Goal: Transaction & Acquisition: Book appointment/travel/reservation

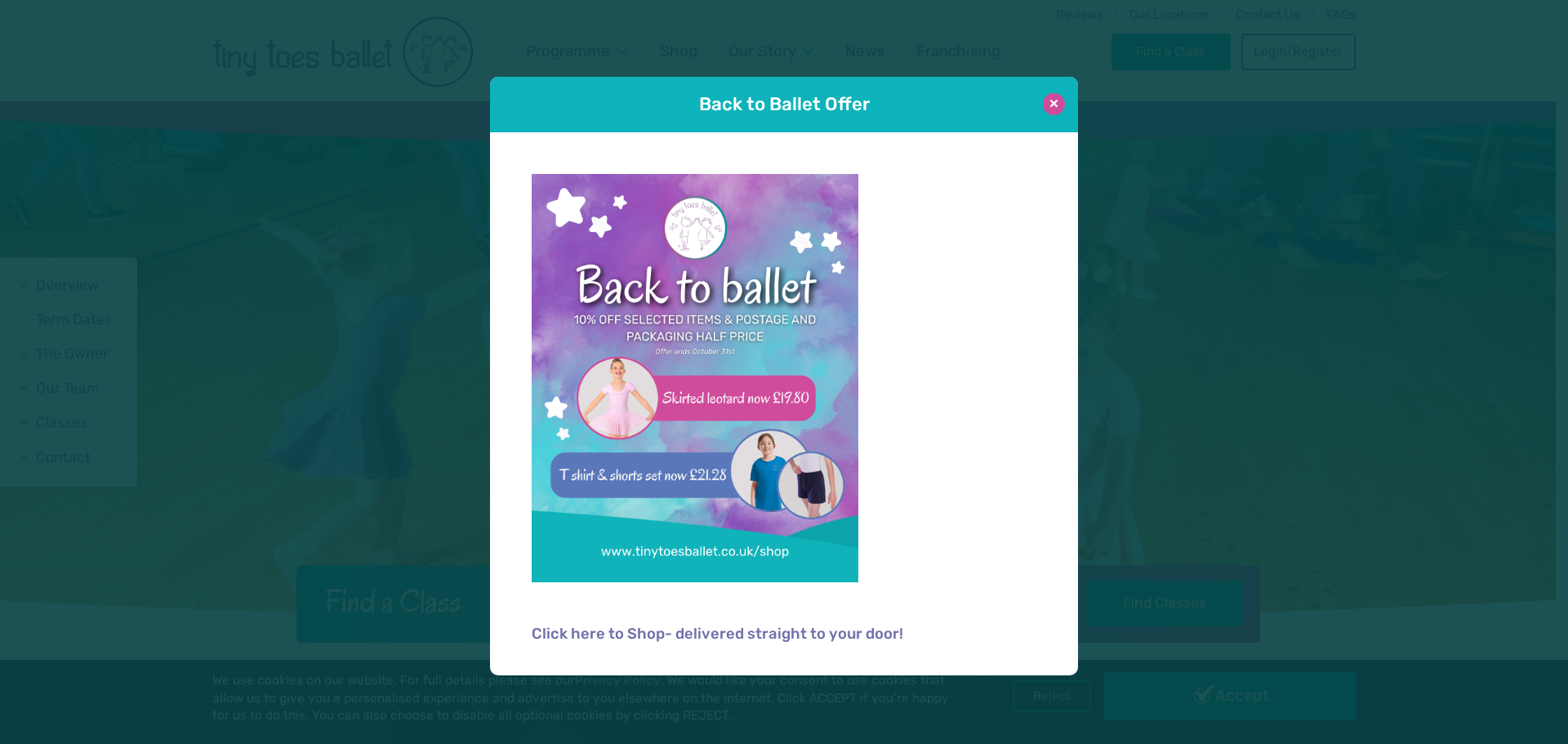
click at [1055, 109] on button at bounding box center [1054, 104] width 22 height 22
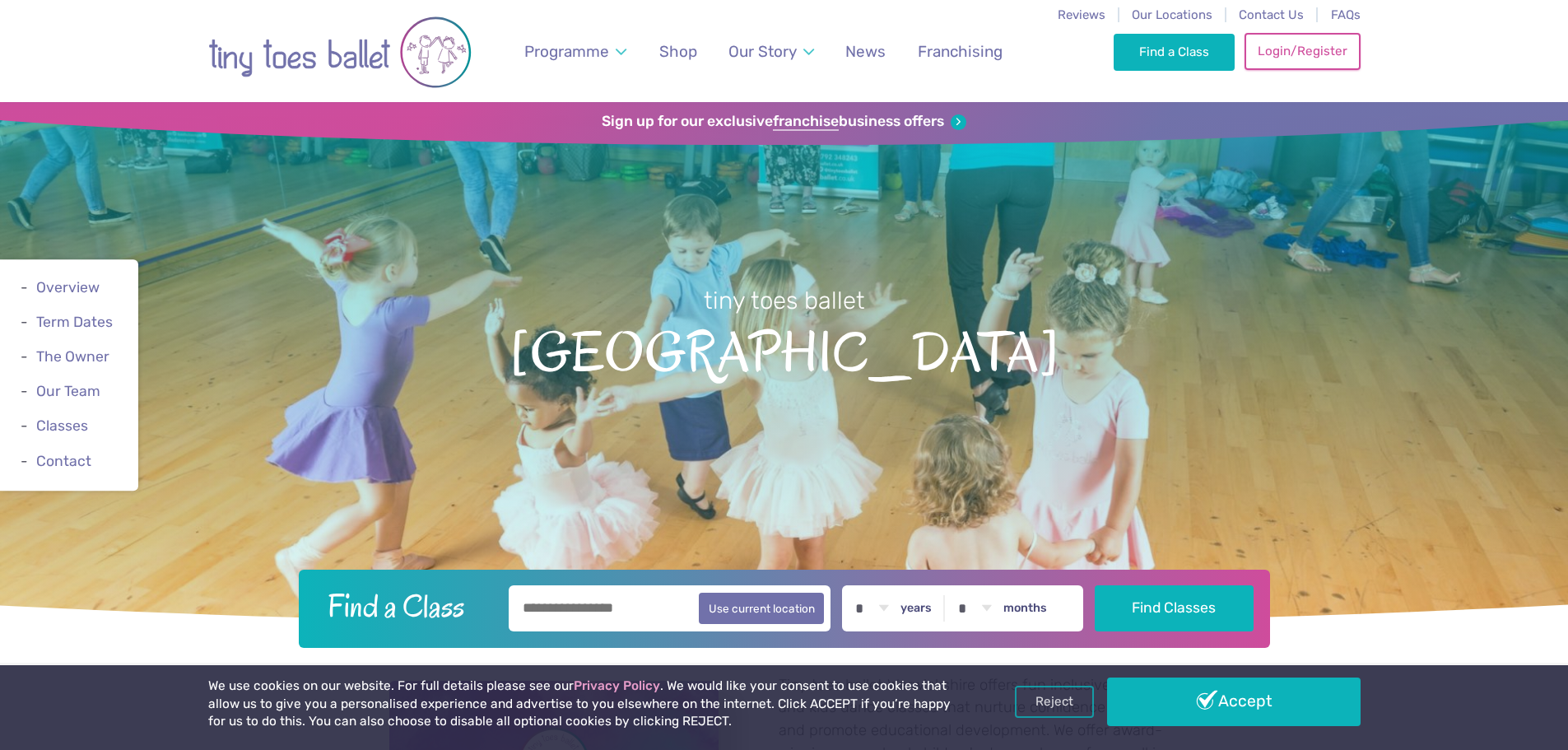
click at [1295, 53] on link "Login/Register" at bounding box center [1302, 51] width 115 height 36
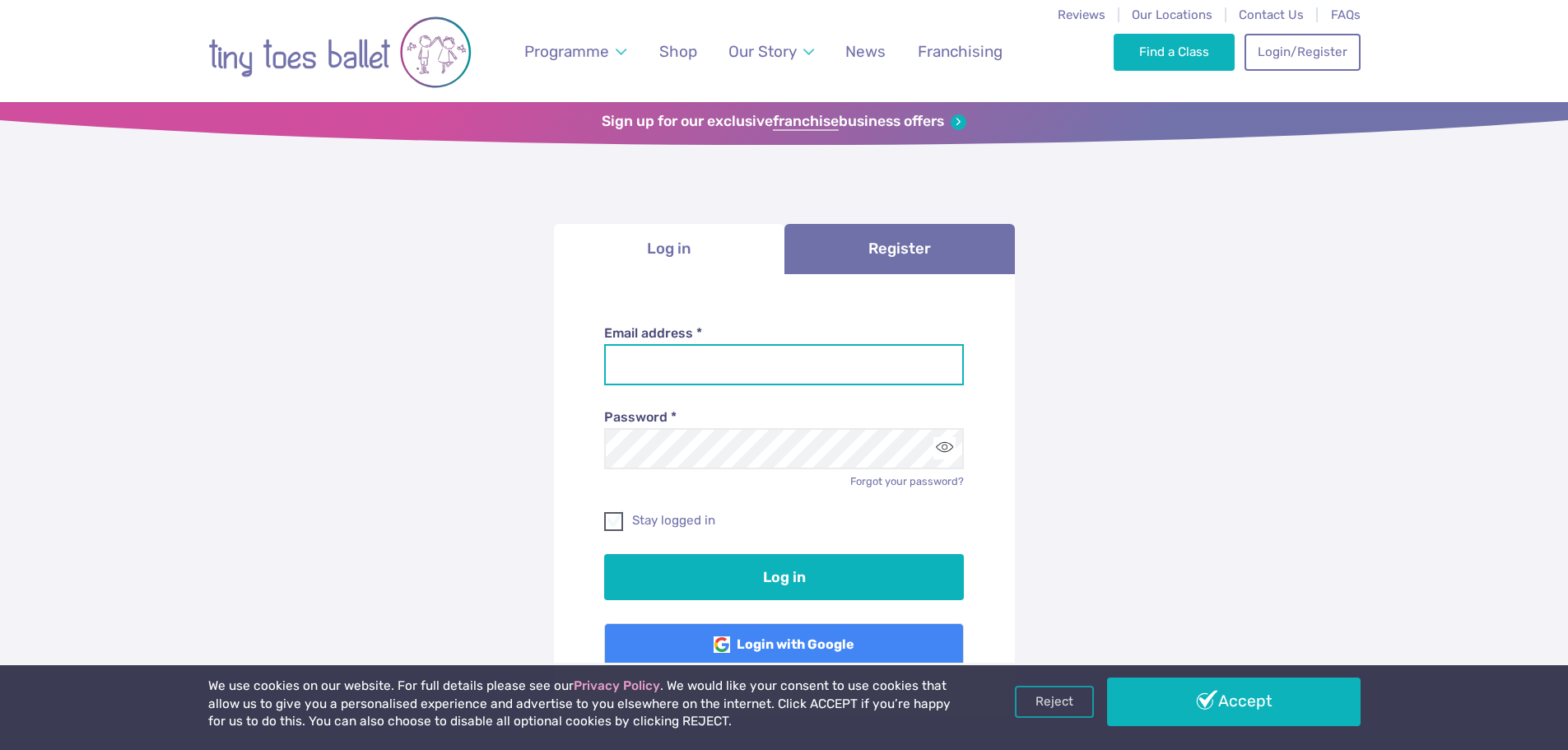
type input "**********"
click at [617, 522] on span at bounding box center [614, 524] width 17 height 15
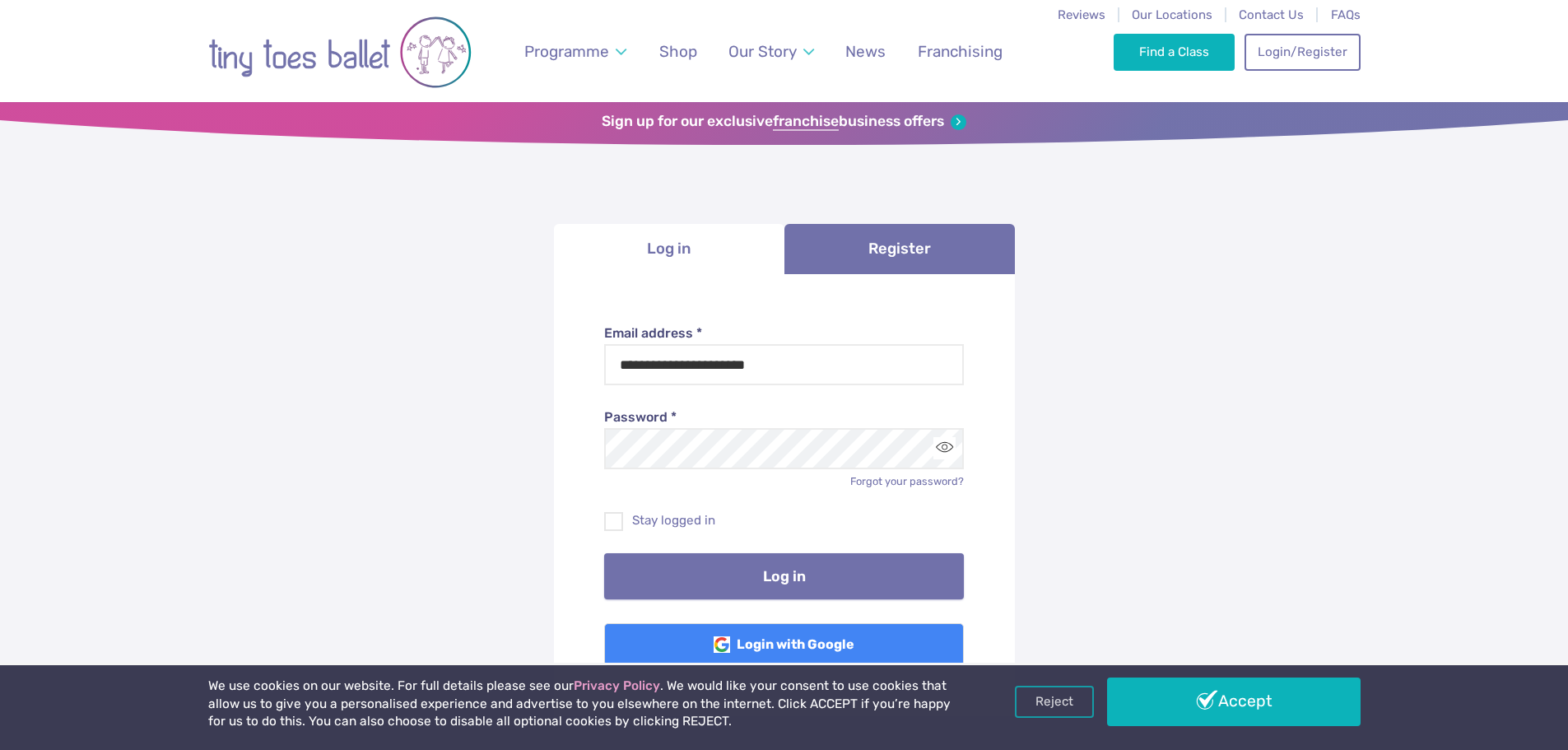
click at [691, 578] on button "Log in" at bounding box center [784, 576] width 360 height 46
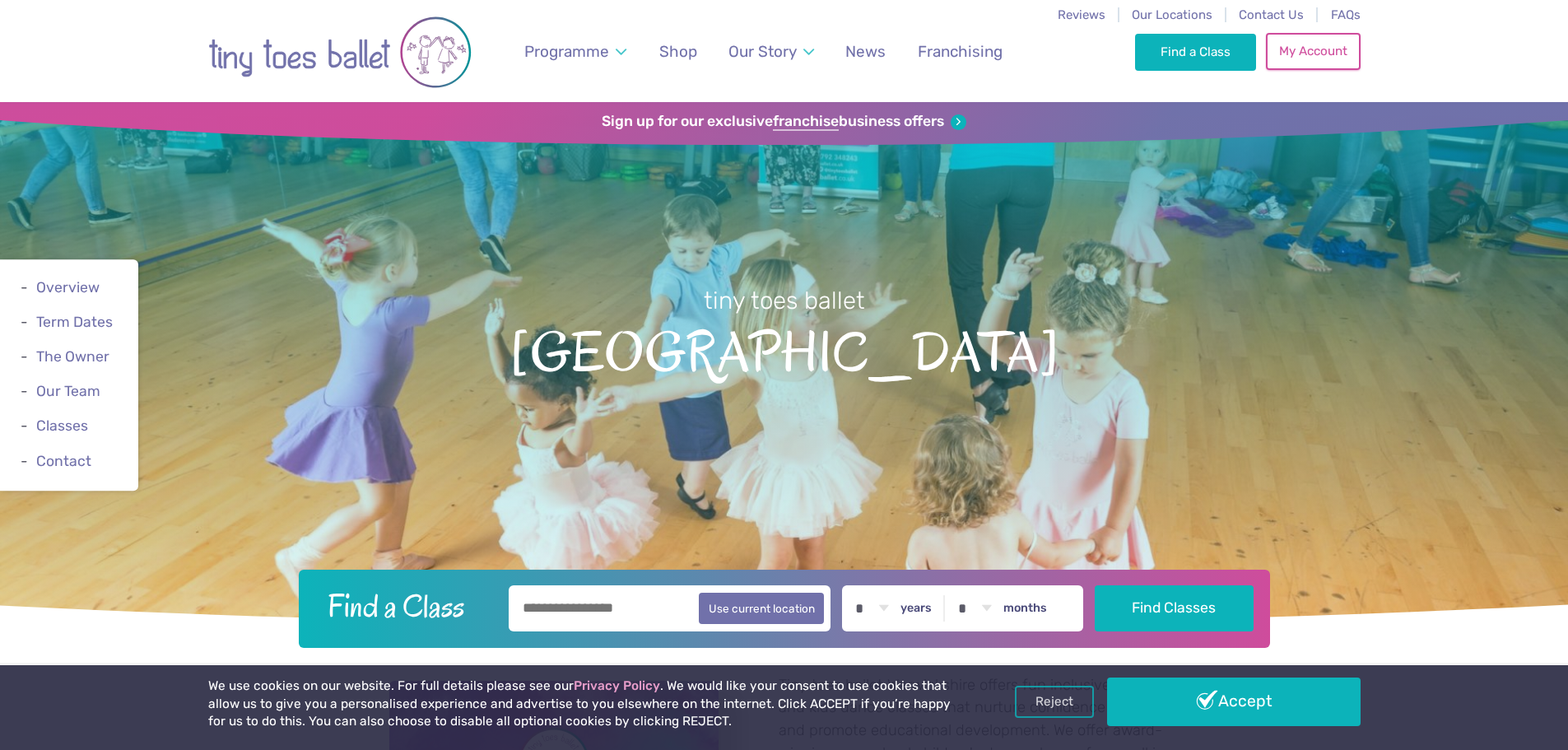
click at [1296, 55] on link "My Account" at bounding box center [1312, 51] width 94 height 36
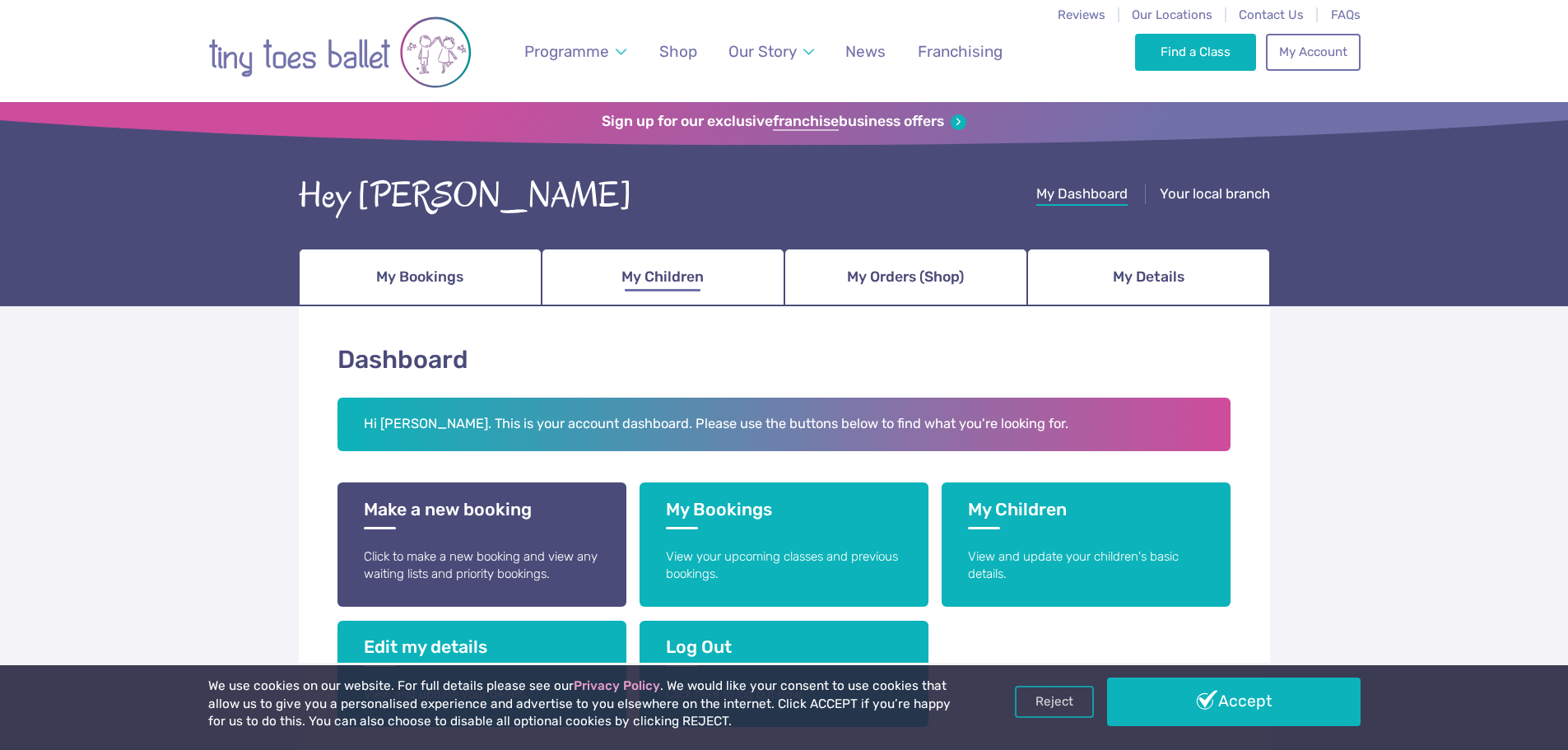
click at [698, 278] on span "My Children" at bounding box center [662, 277] width 82 height 29
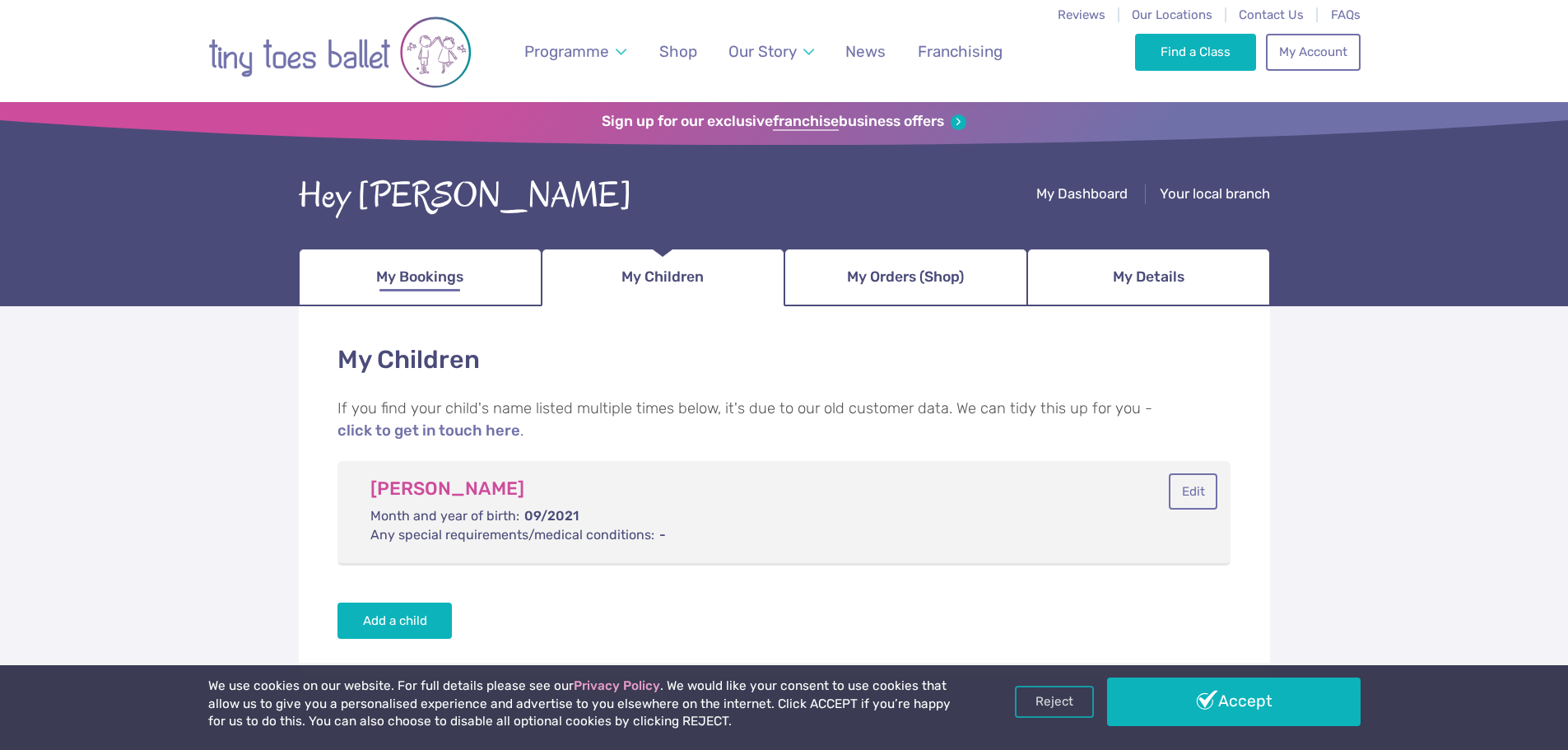
click at [440, 286] on span "My Bookings" at bounding box center [419, 277] width 87 height 29
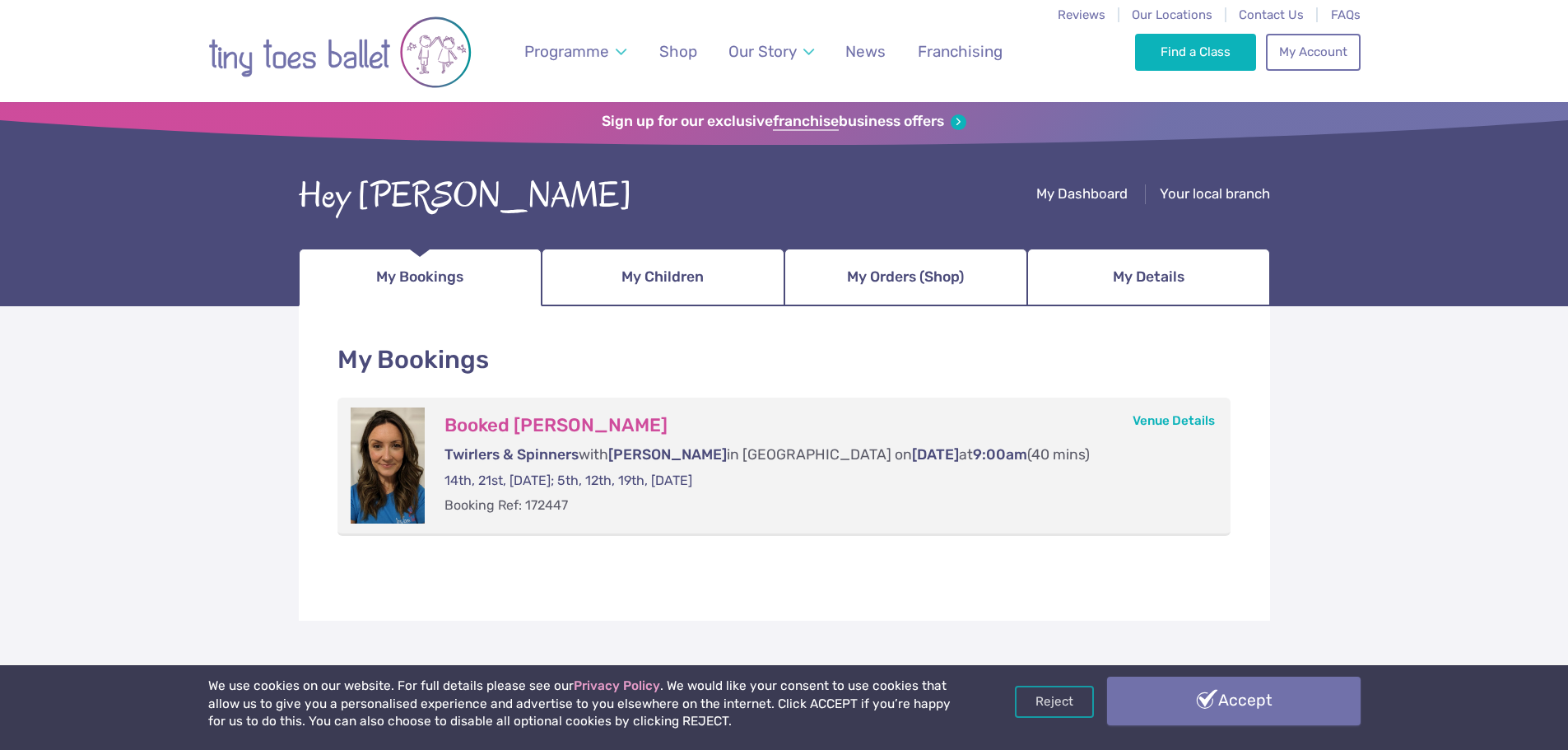
click at [1196, 697] on link "Accept" at bounding box center [1234, 700] width 253 height 48
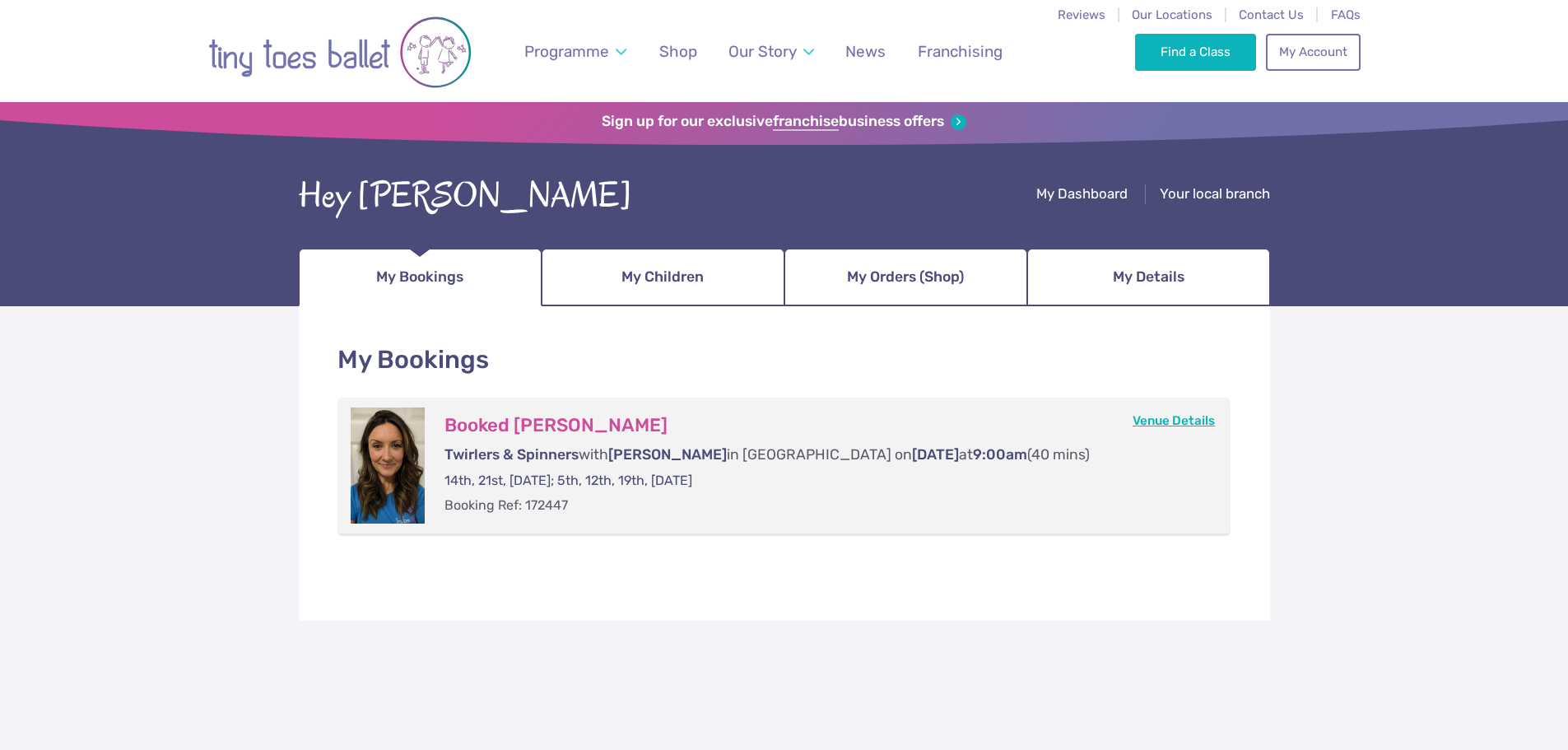
click at [1158, 420] on link "Venue Details" at bounding box center [1173, 421] width 82 height 15
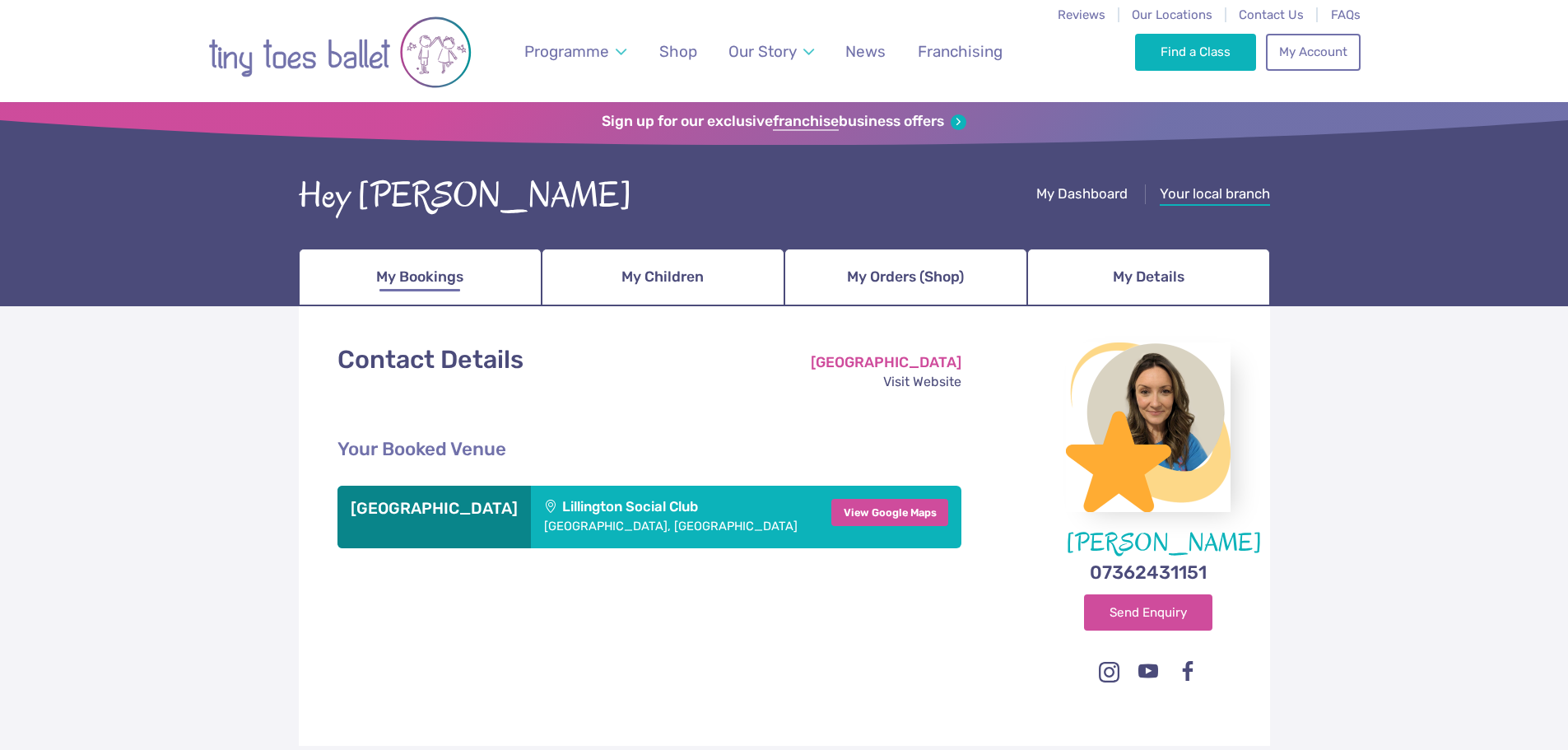
click at [449, 281] on span "My Bookings" at bounding box center [419, 277] width 87 height 29
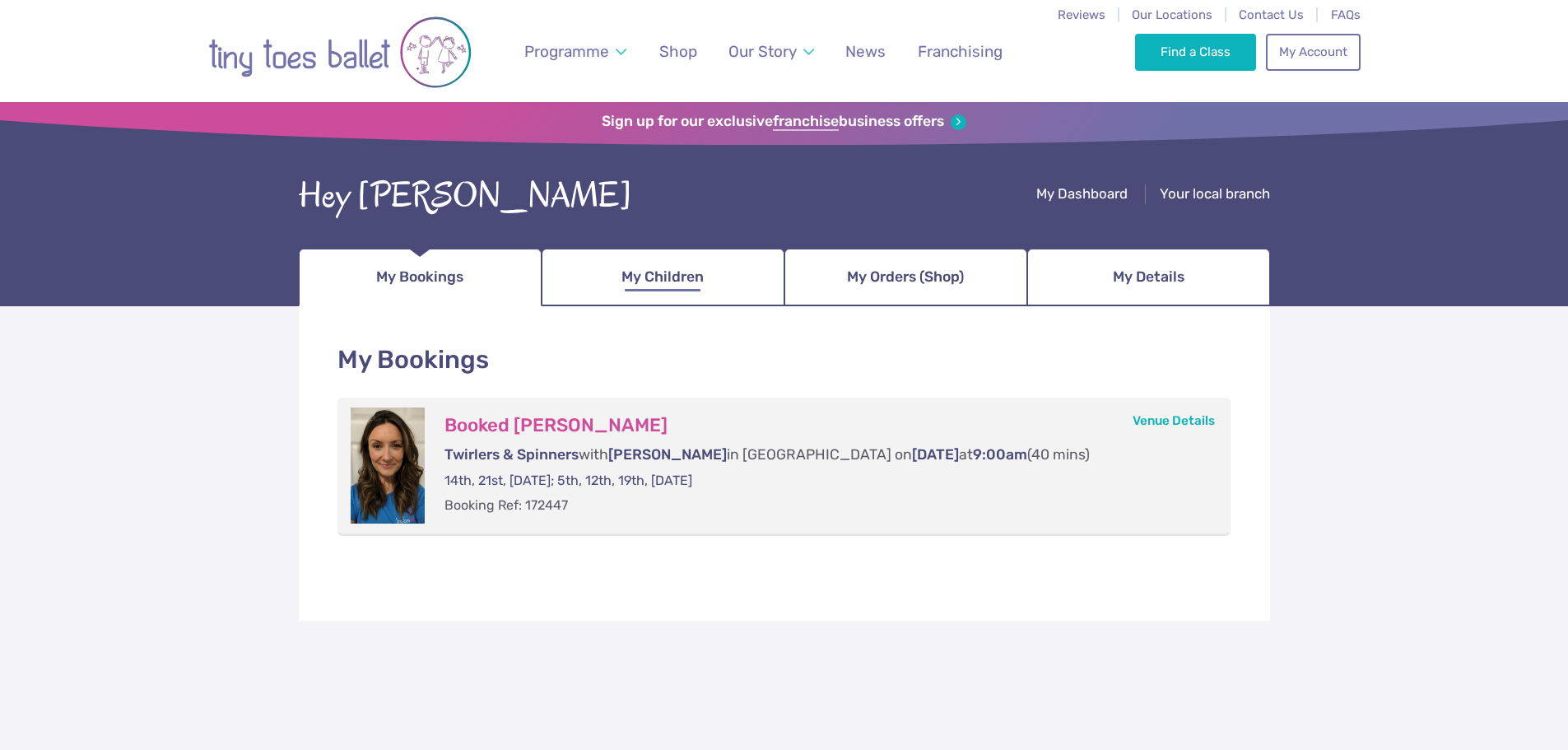
click at [655, 275] on span "My Children" at bounding box center [662, 277] width 82 height 29
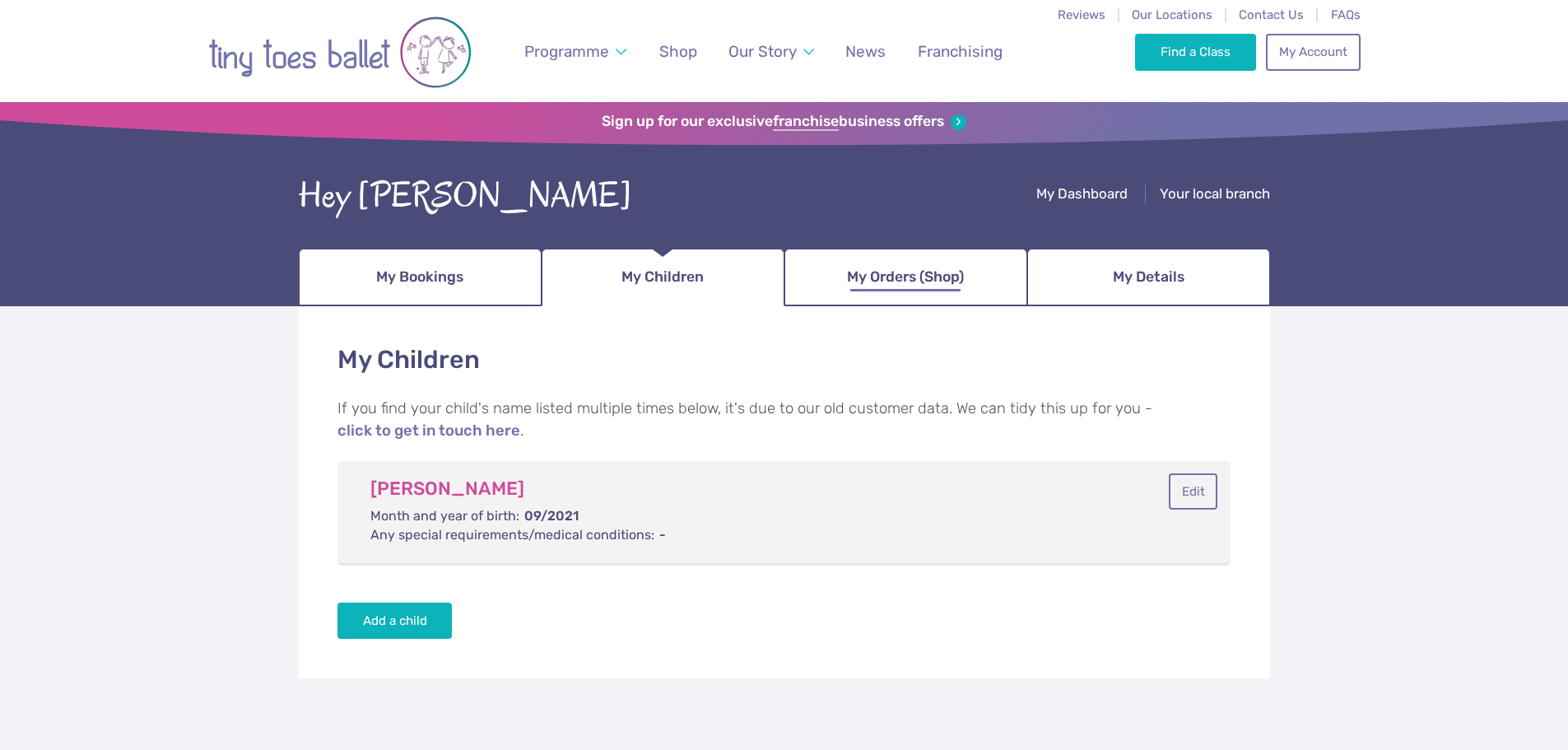
click at [879, 291] on span "My Orders (Shop)" at bounding box center [905, 277] width 117 height 29
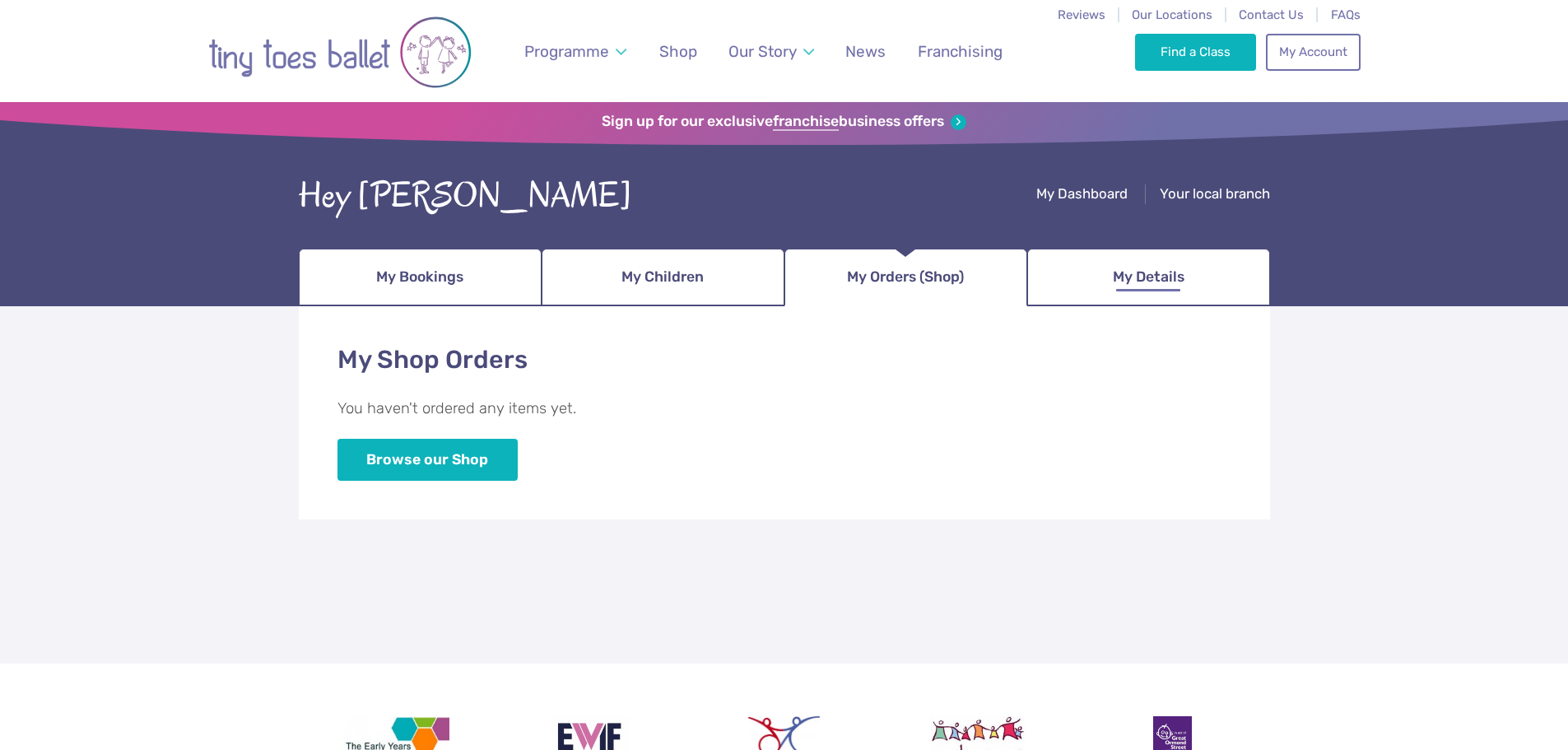
click at [1123, 285] on span "My Details" at bounding box center [1148, 277] width 72 height 29
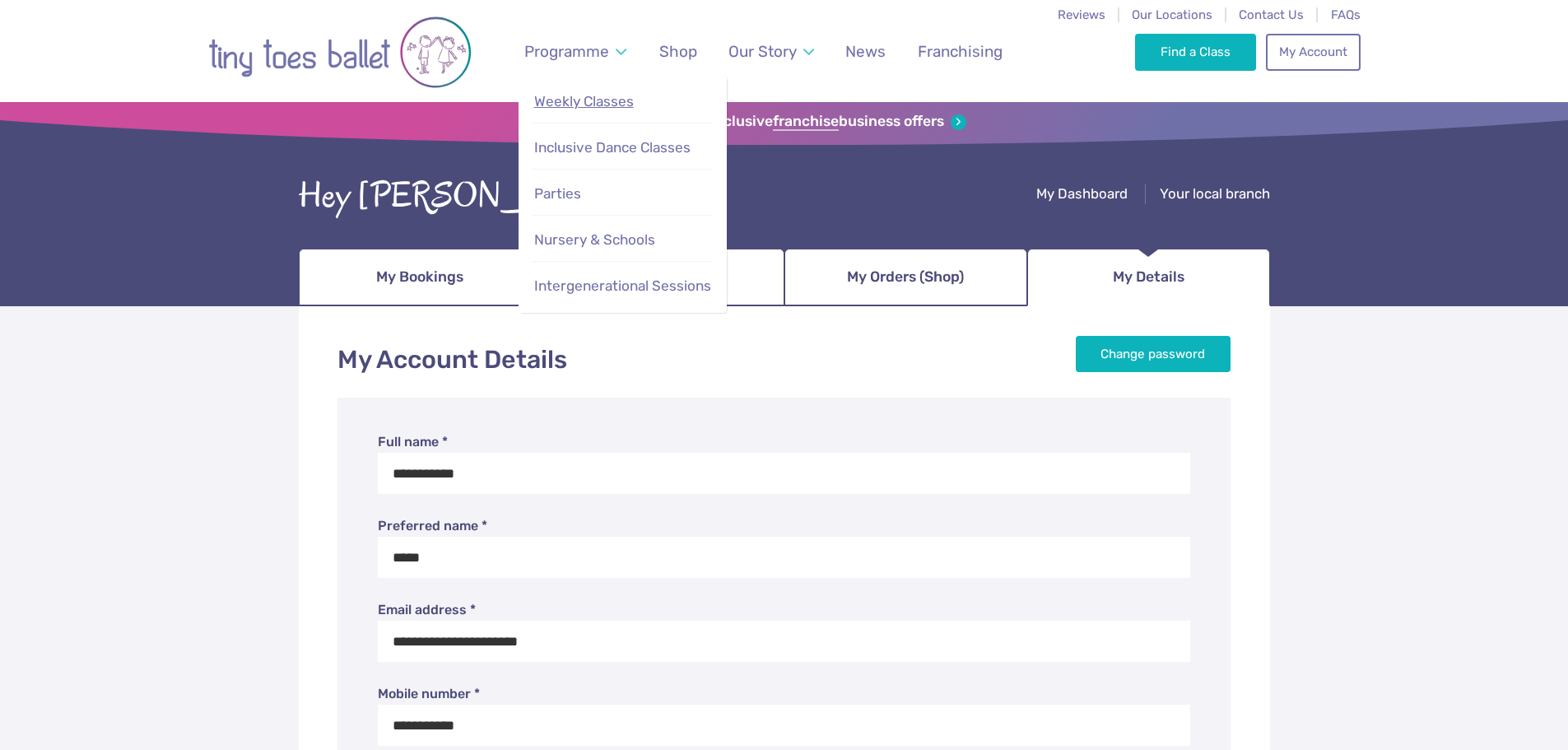
click at [574, 104] on span "Weekly Classes" at bounding box center [584, 101] width 100 height 16
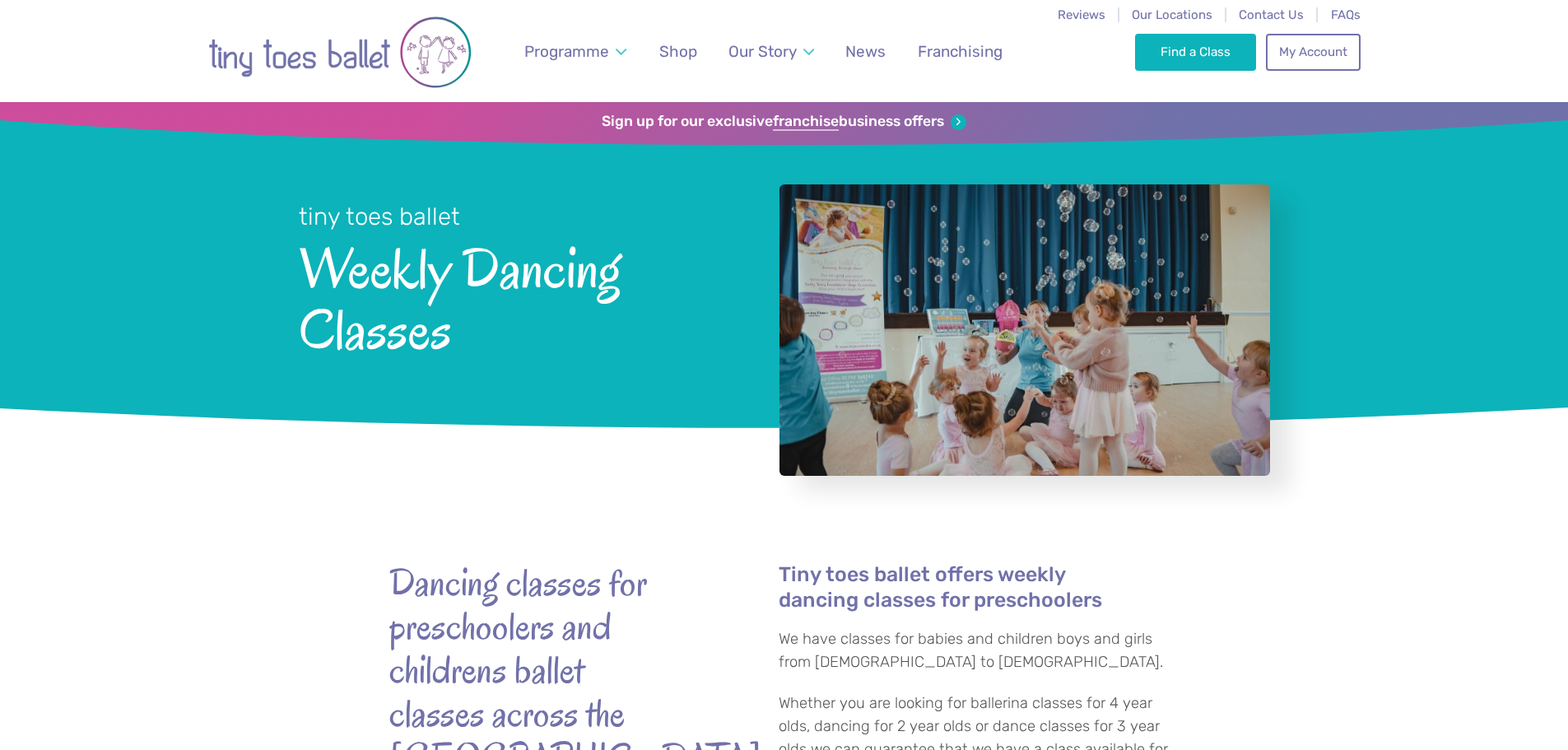
click at [310, 55] on img "Go to home page" at bounding box center [340, 52] width 263 height 83
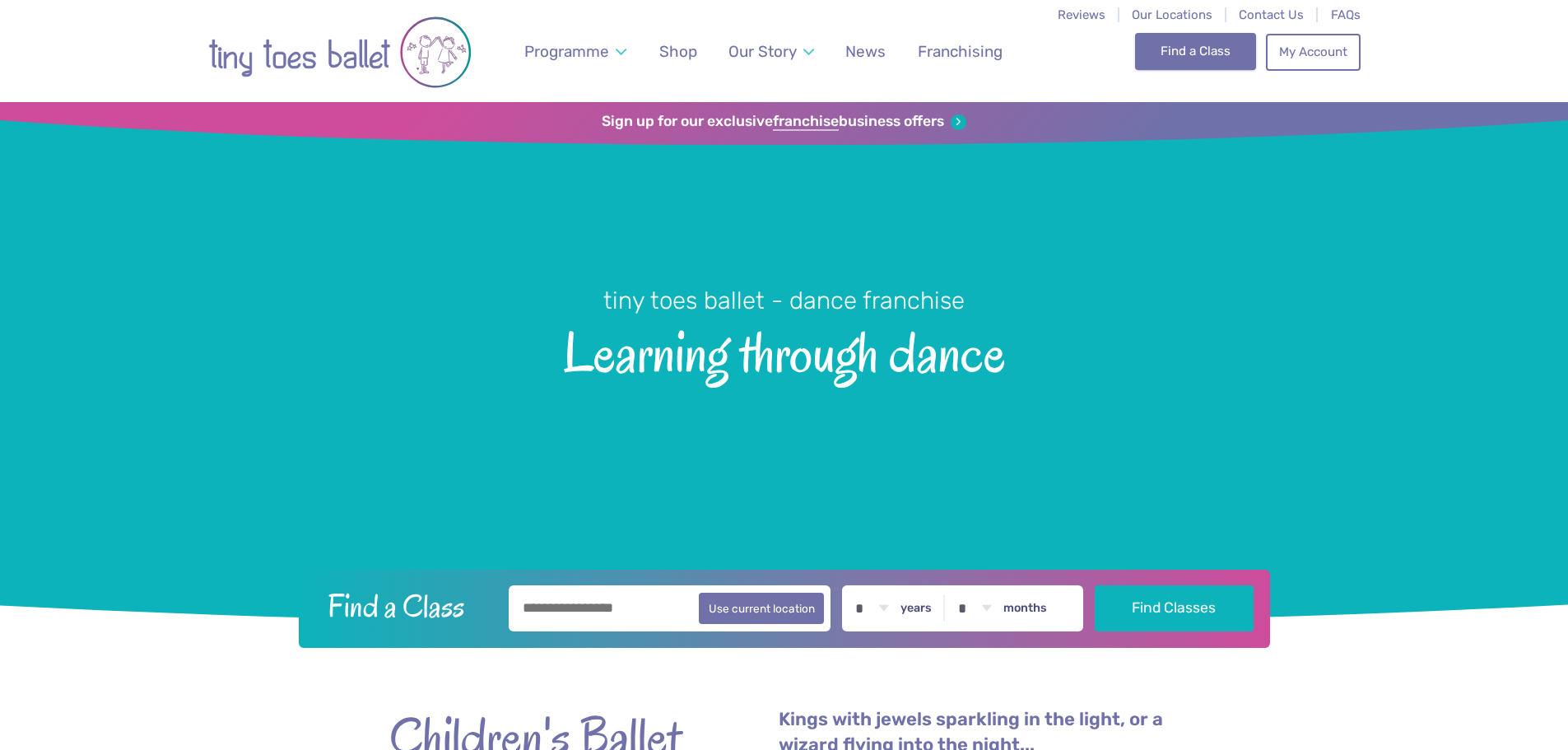
click at [1207, 59] on link "Find a Class" at bounding box center [1195, 51] width 121 height 36
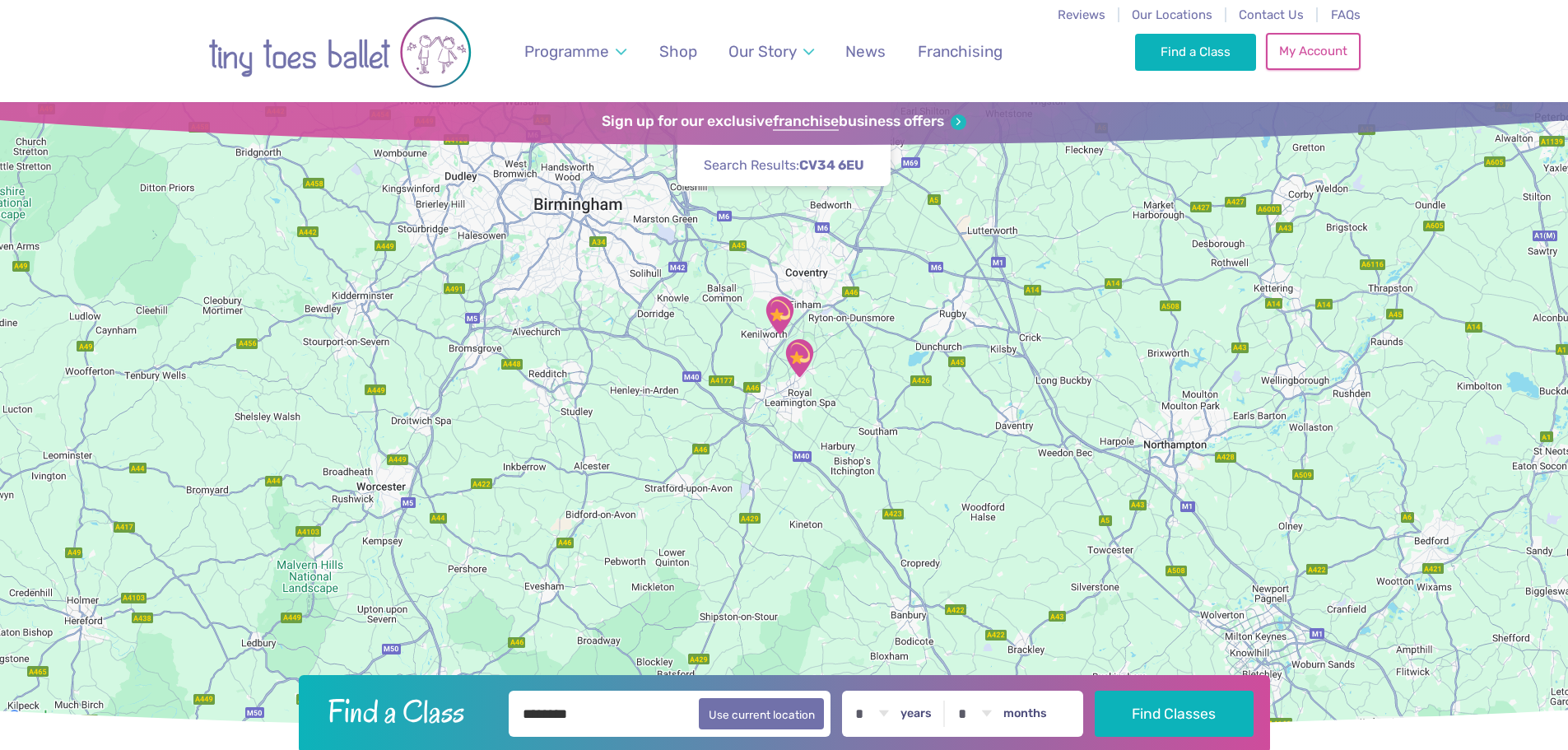
click at [1294, 55] on link "My Account" at bounding box center [1312, 51] width 94 height 36
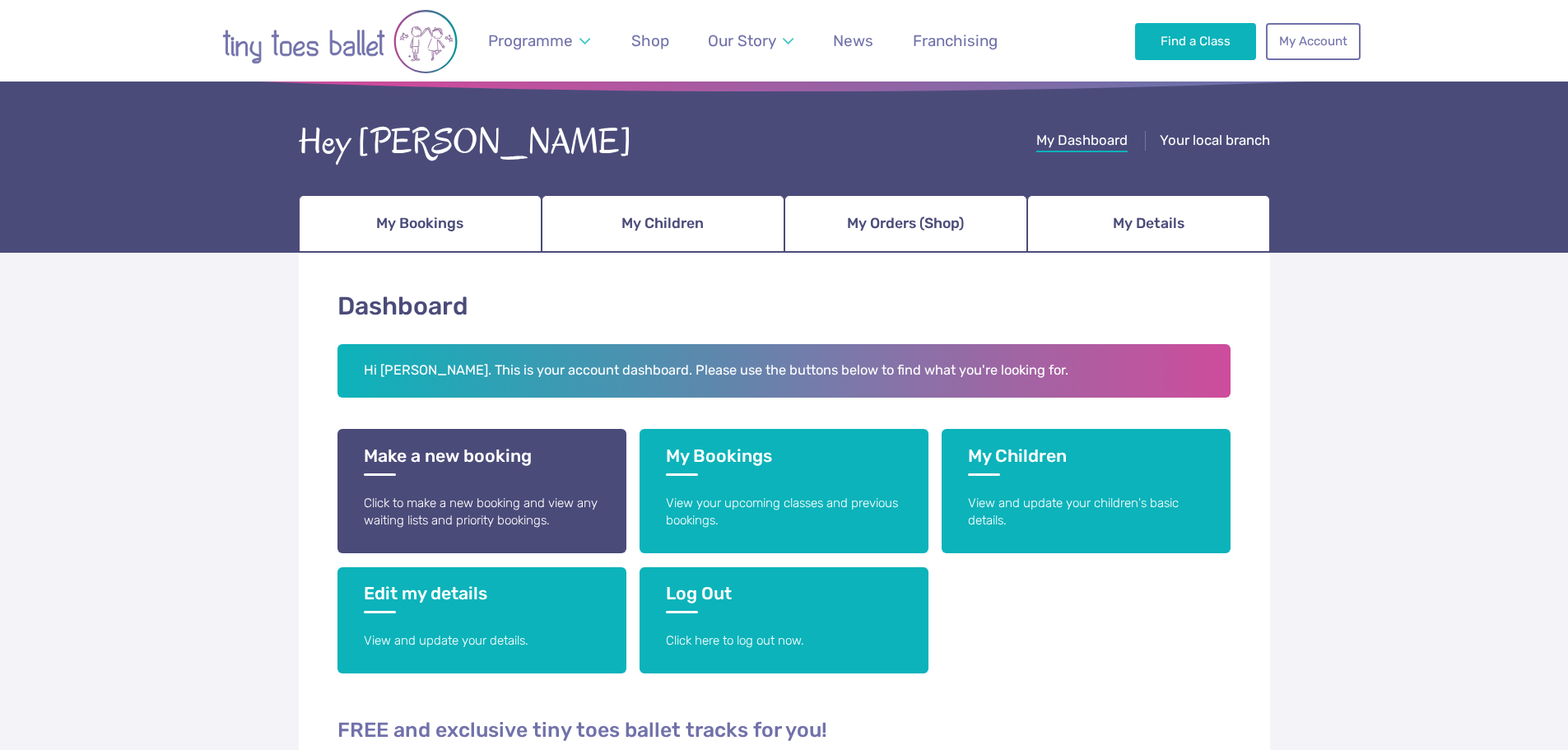
scroll to position [82, 0]
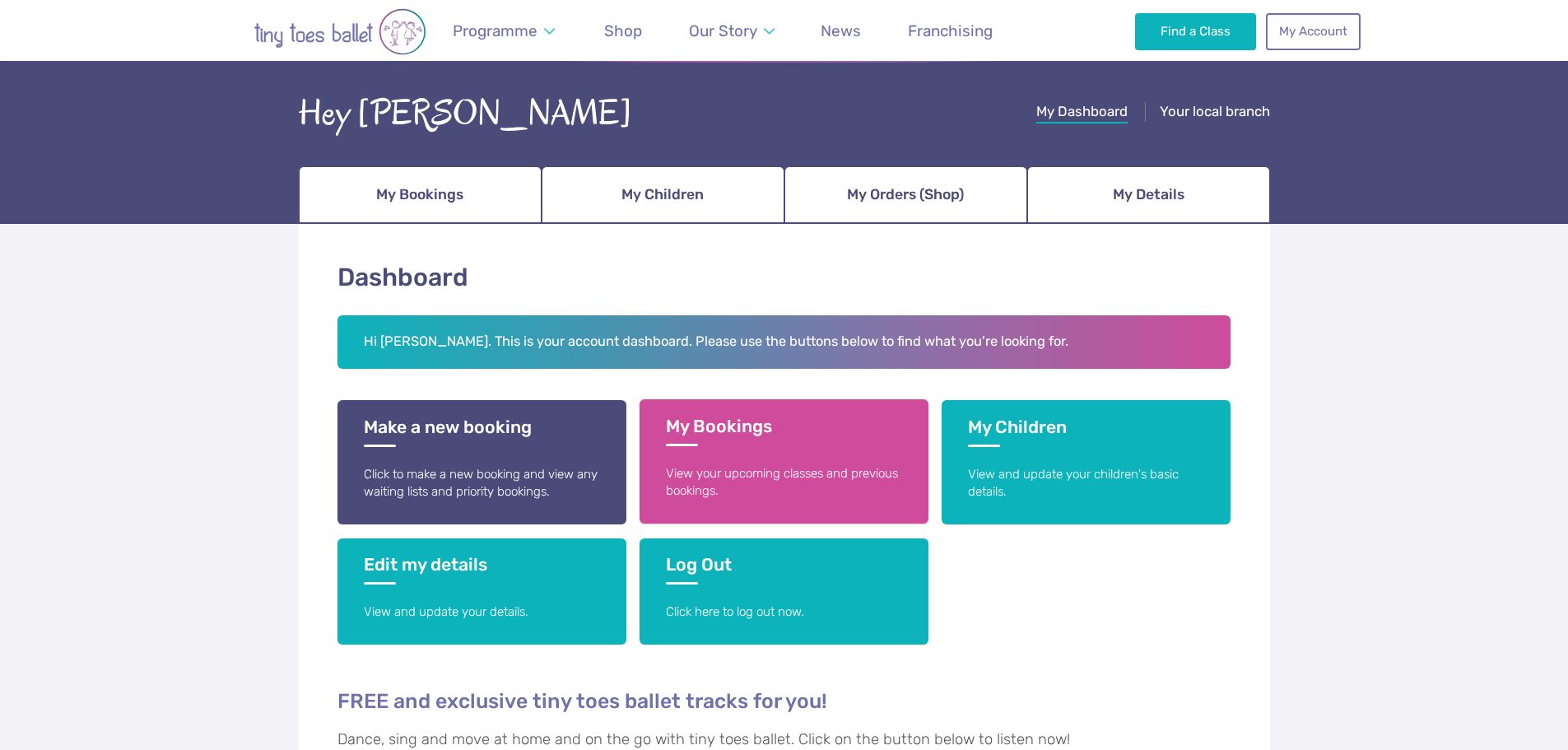
click at [733, 440] on h3 "My Bookings" at bounding box center [784, 431] width 236 height 30
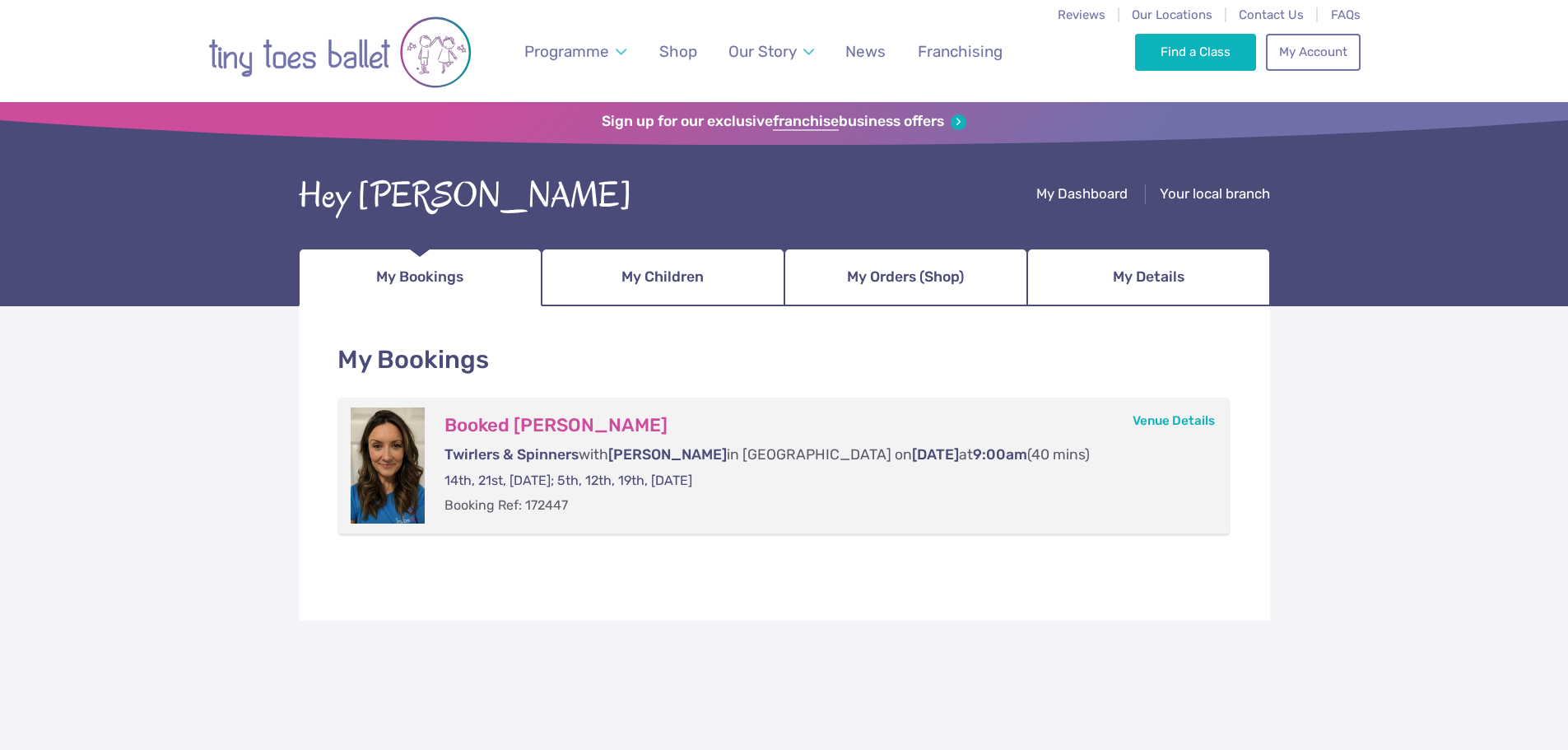
click at [379, 493] on div at bounding box center [388, 465] width 74 height 116
click at [1186, 424] on link "Venue Details" at bounding box center [1173, 421] width 82 height 15
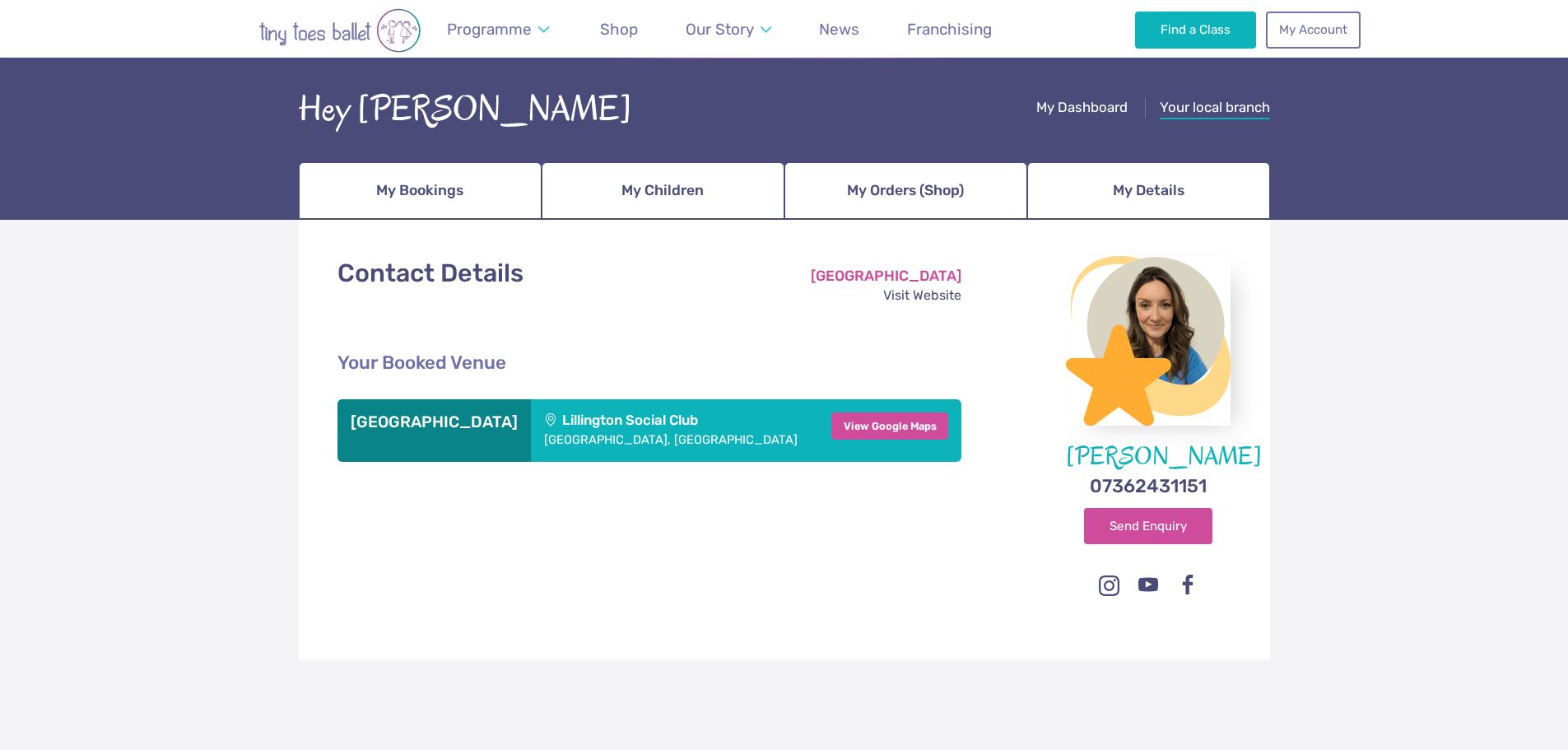
scroll to position [74, 0]
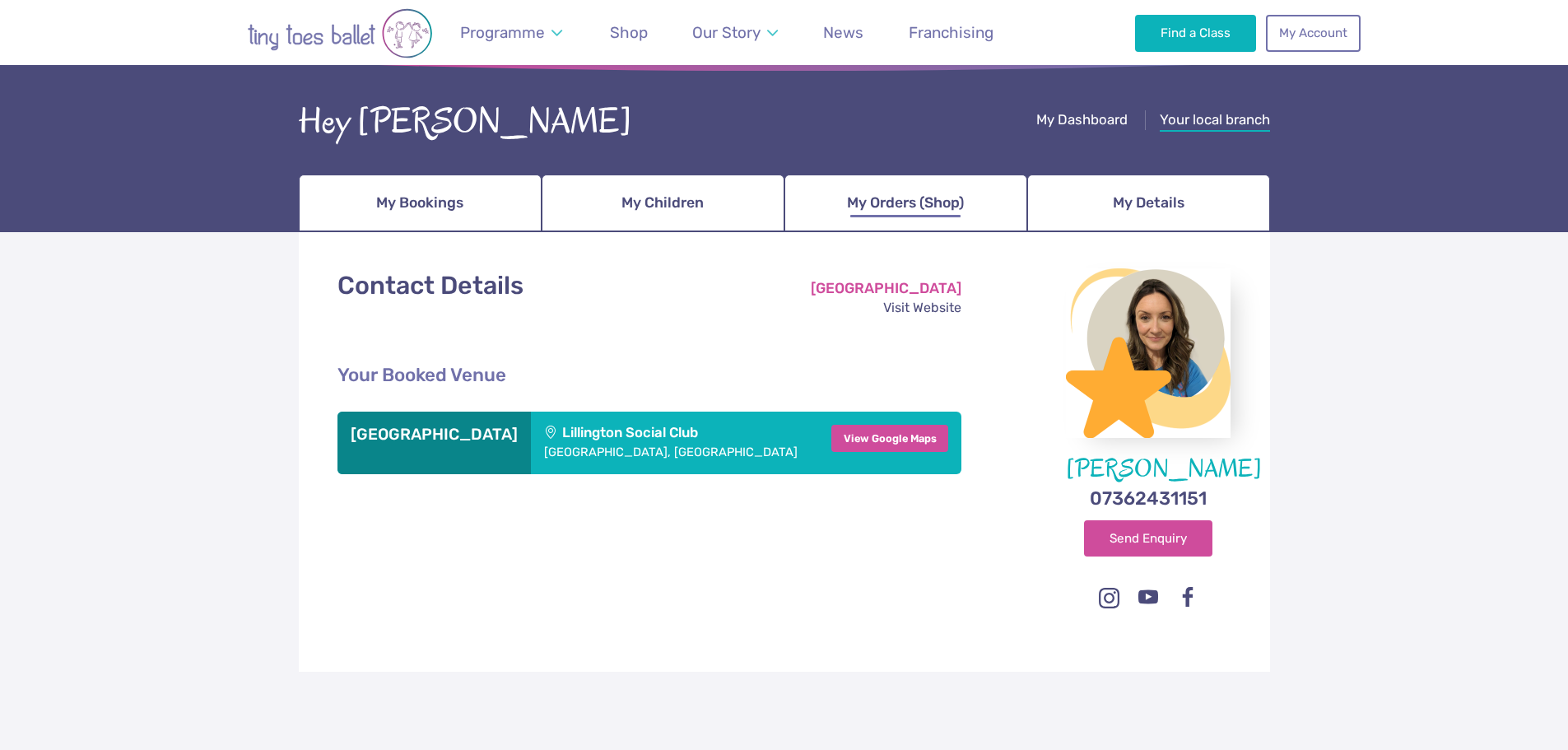
click at [915, 204] on span "My Orders (Shop)" at bounding box center [905, 203] width 117 height 29
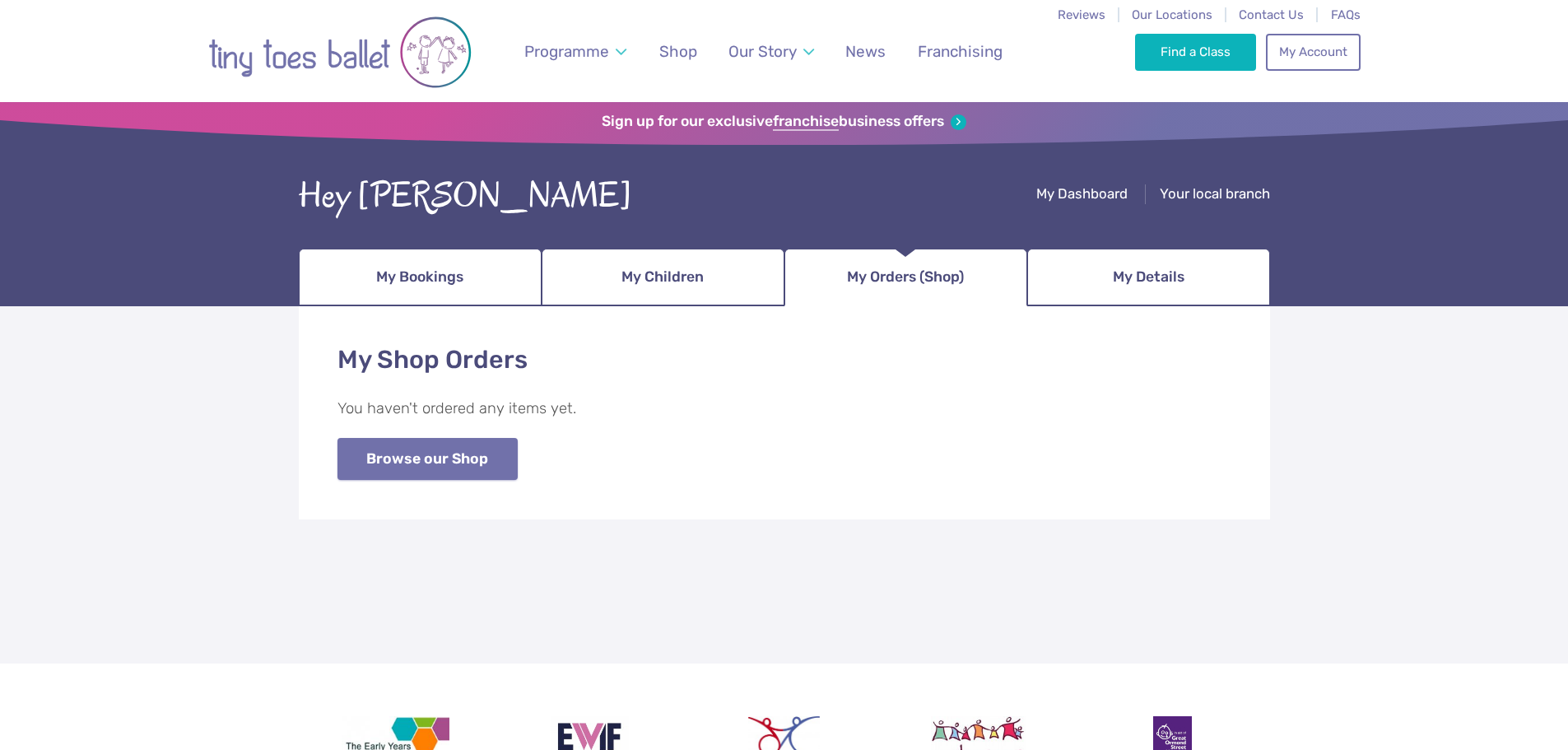
click at [475, 468] on link "Browse our Shop" at bounding box center [427, 459] width 180 height 42
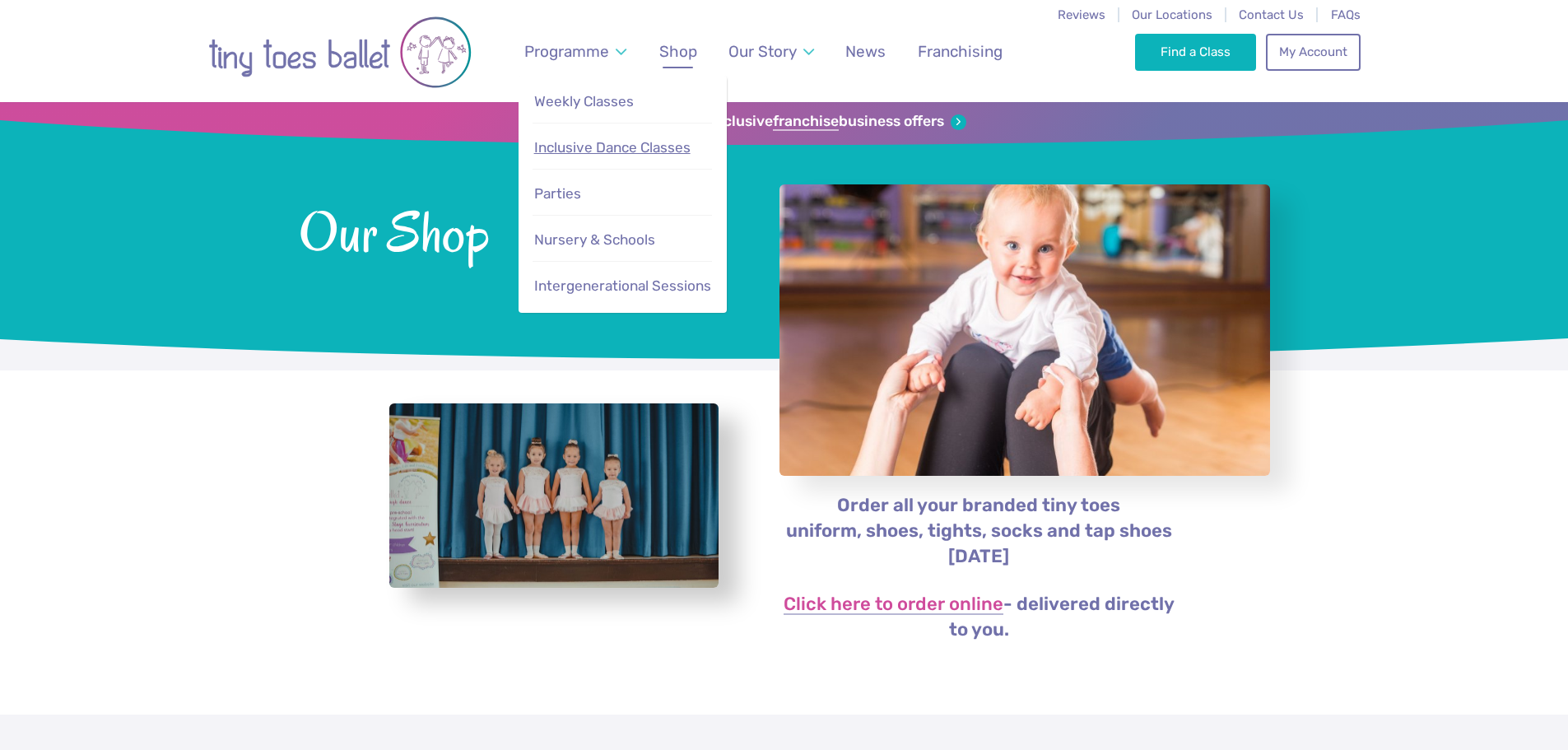
click at [633, 149] on span "Inclusive Dance Classes" at bounding box center [612, 147] width 156 height 16
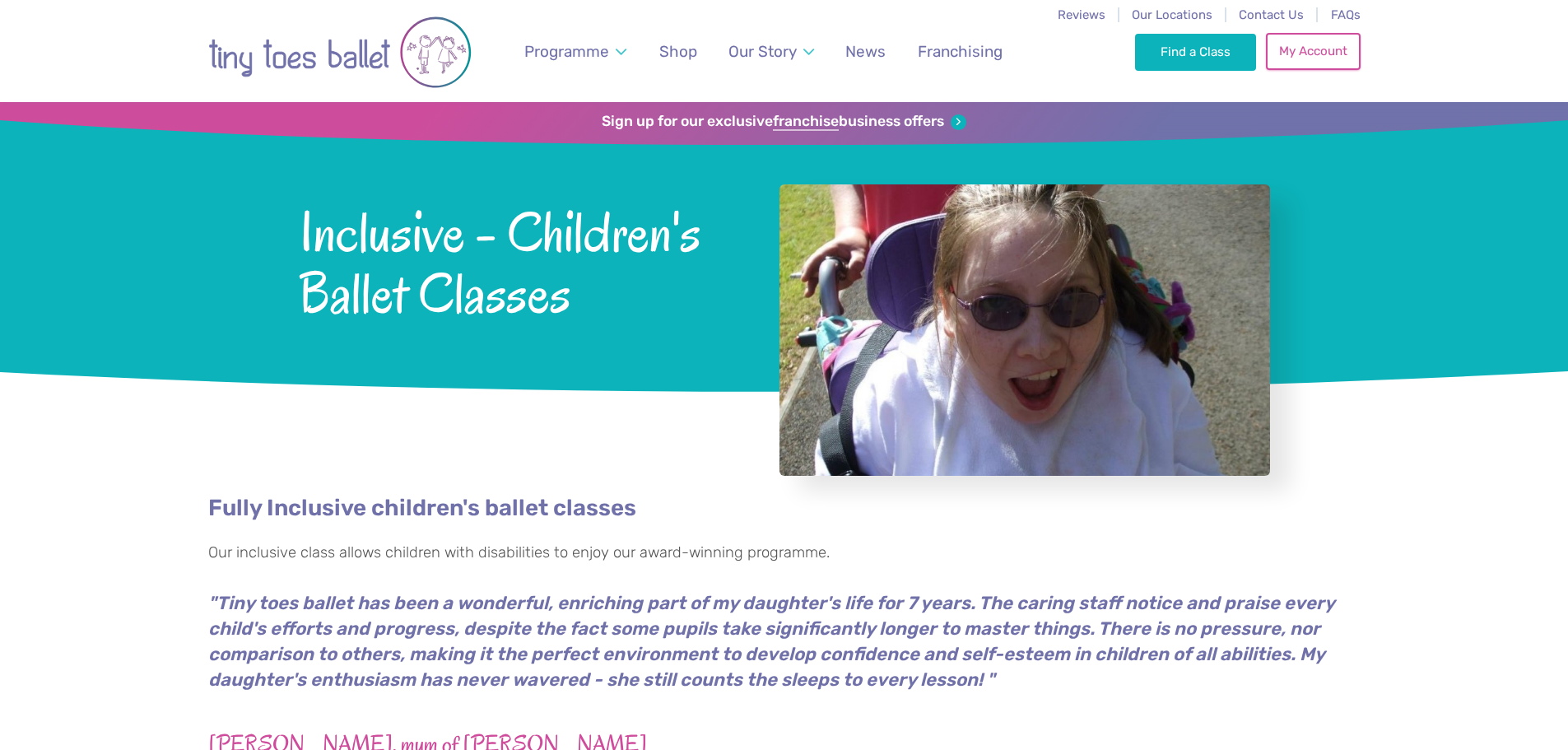
click at [1299, 52] on link "My Account" at bounding box center [1312, 51] width 94 height 36
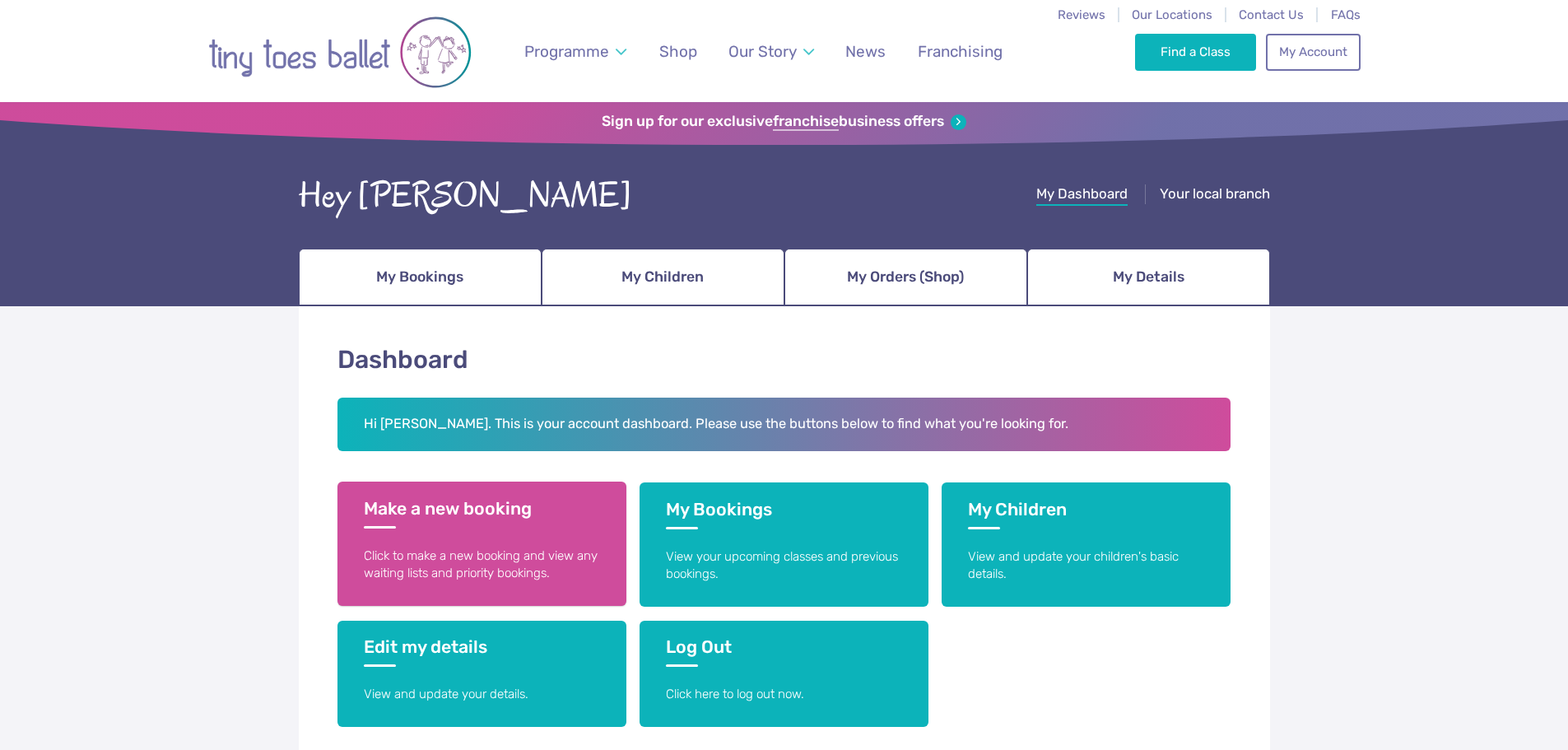
click at [460, 553] on p "Click to make a new booking and view any waiting lists and priority bookings." at bounding box center [482, 565] width 236 height 35
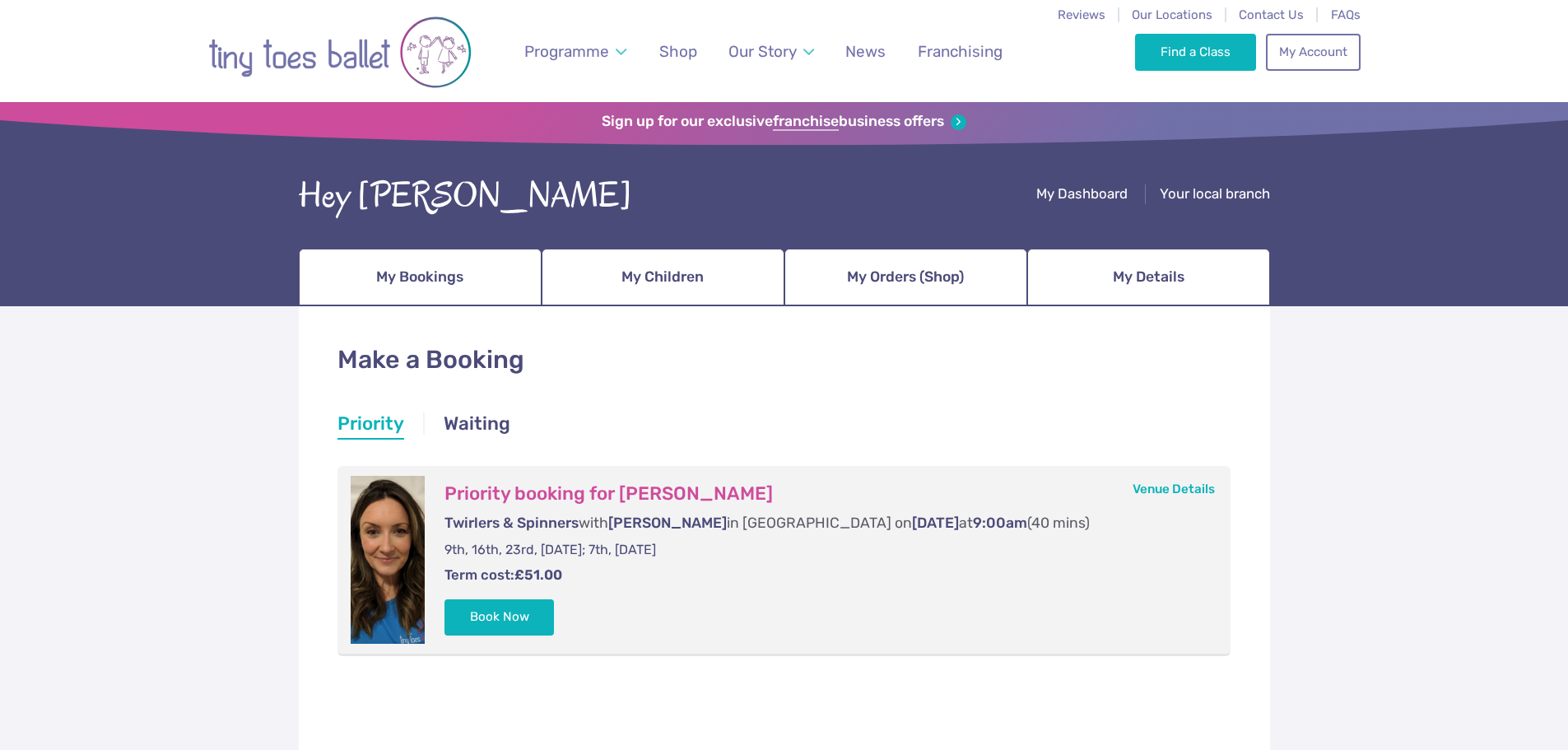
click at [367, 429] on li "Priority" at bounding box center [371, 425] width 67 height 30
click at [475, 427] on link "Waiting" at bounding box center [476, 425] width 67 height 30
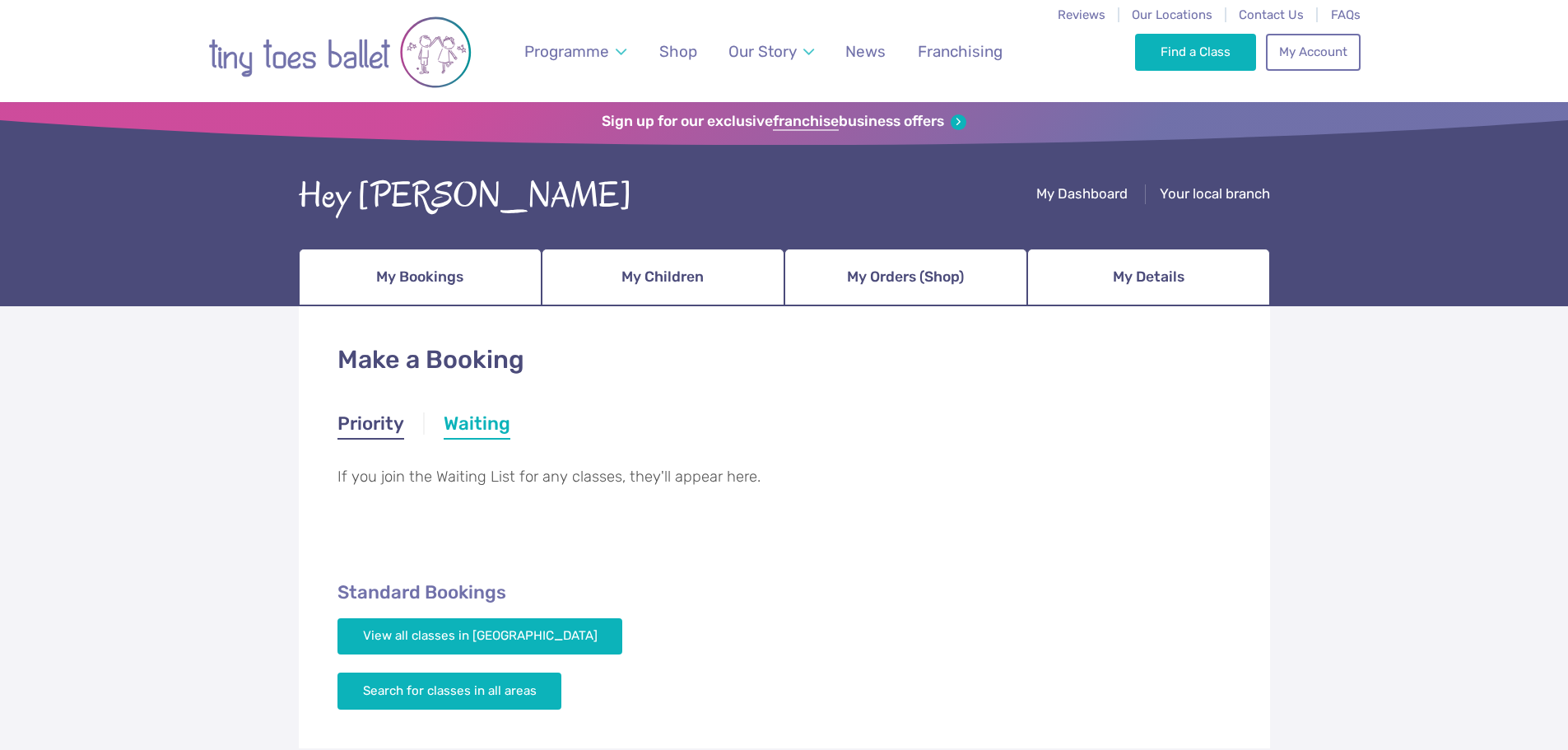
click at [391, 432] on link "Priority" at bounding box center [371, 425] width 67 height 30
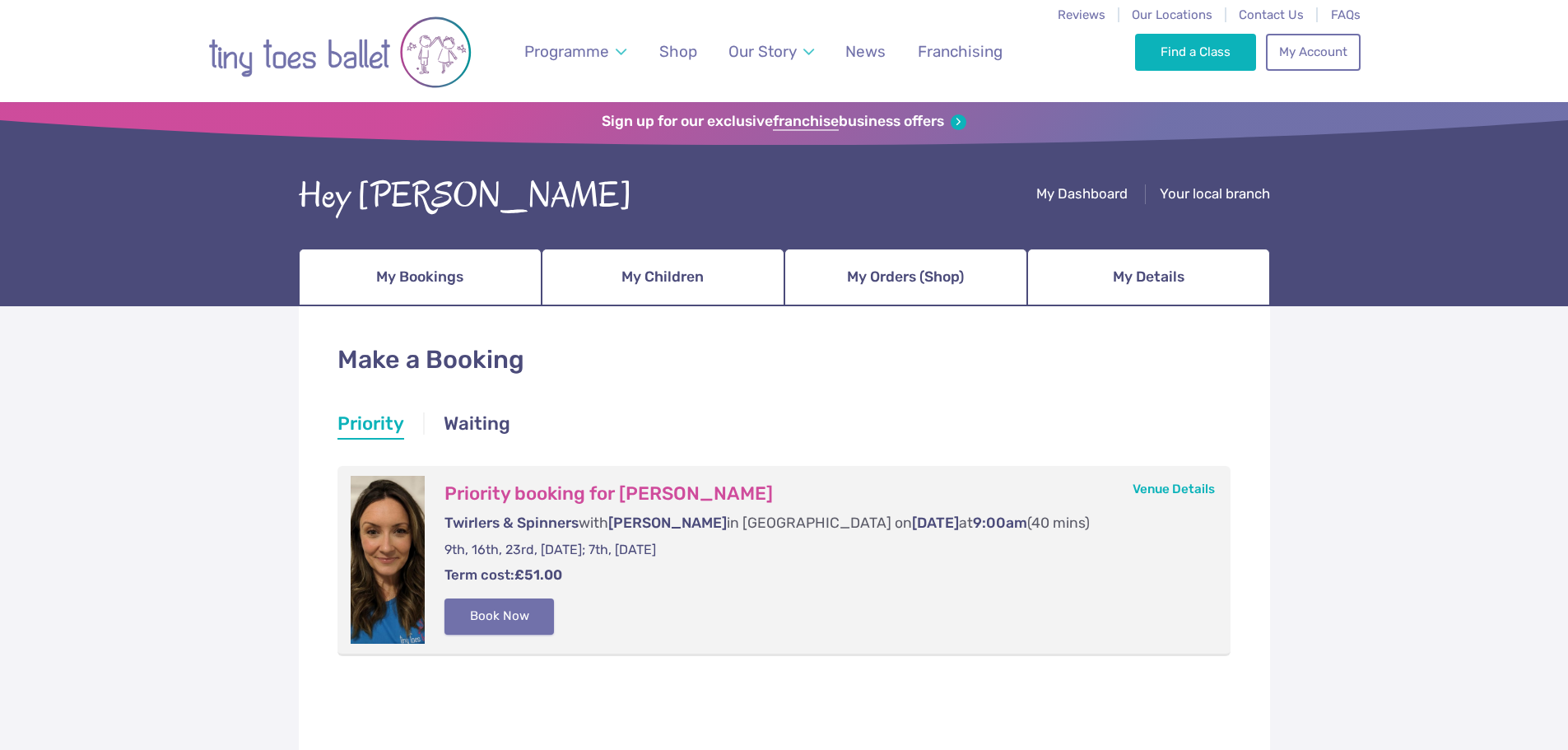
click at [512, 623] on button "Book Now" at bounding box center [499, 617] width 111 height 36
click at [1532, 373] on img at bounding box center [1530, 365] width 30 height 30
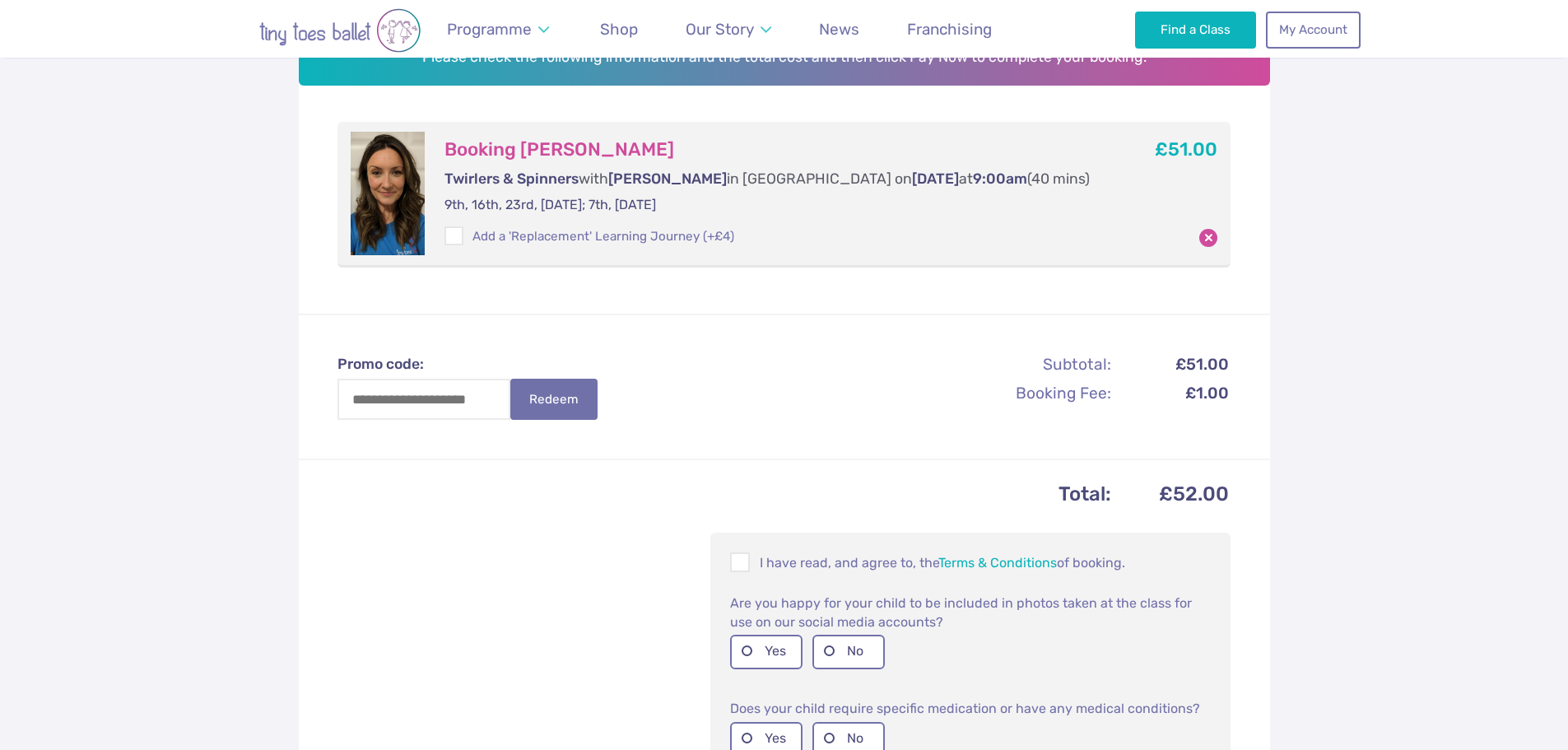
scroll to position [329, 0]
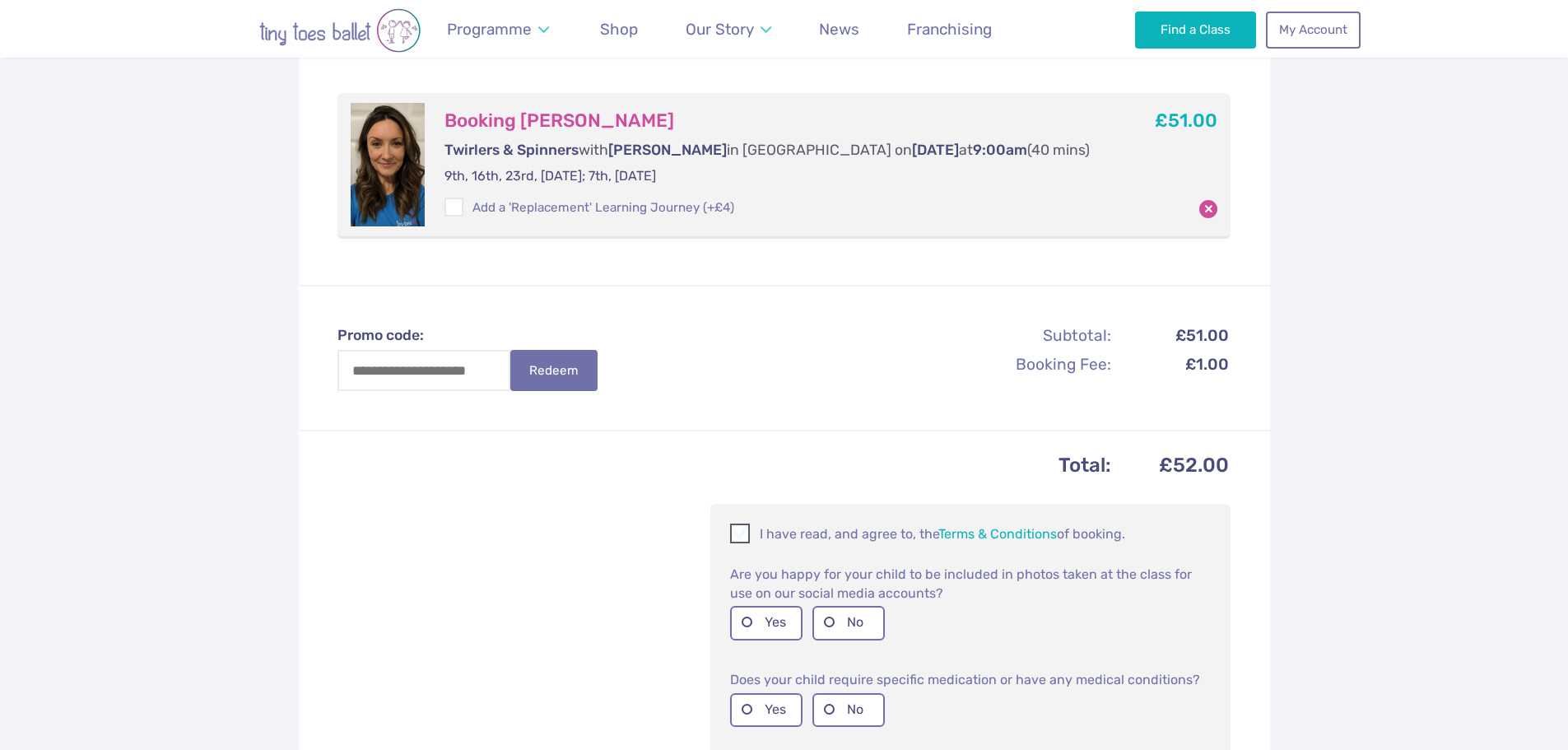
click at [741, 538] on span at bounding box center [741, 536] width 18 height 16
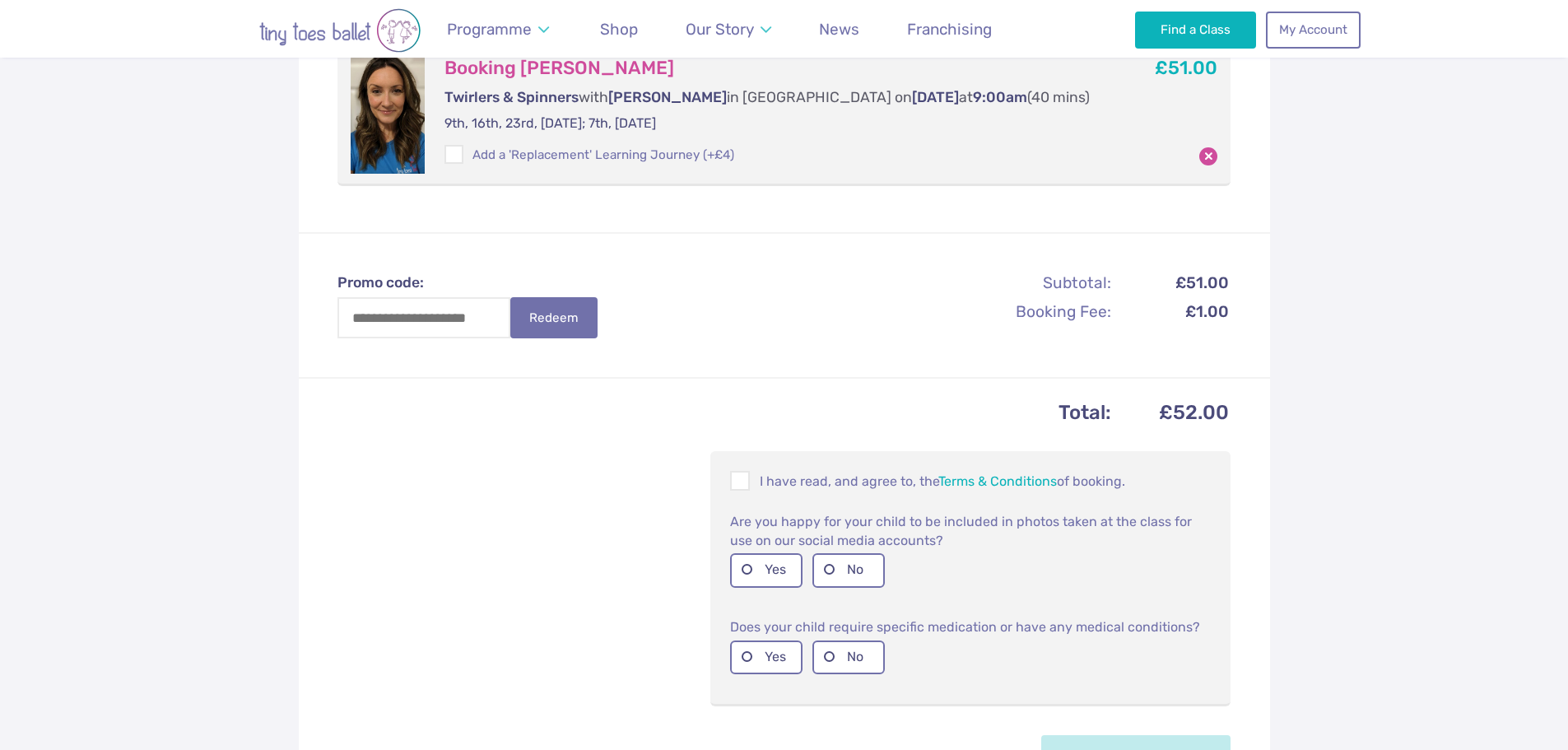
scroll to position [411, 0]
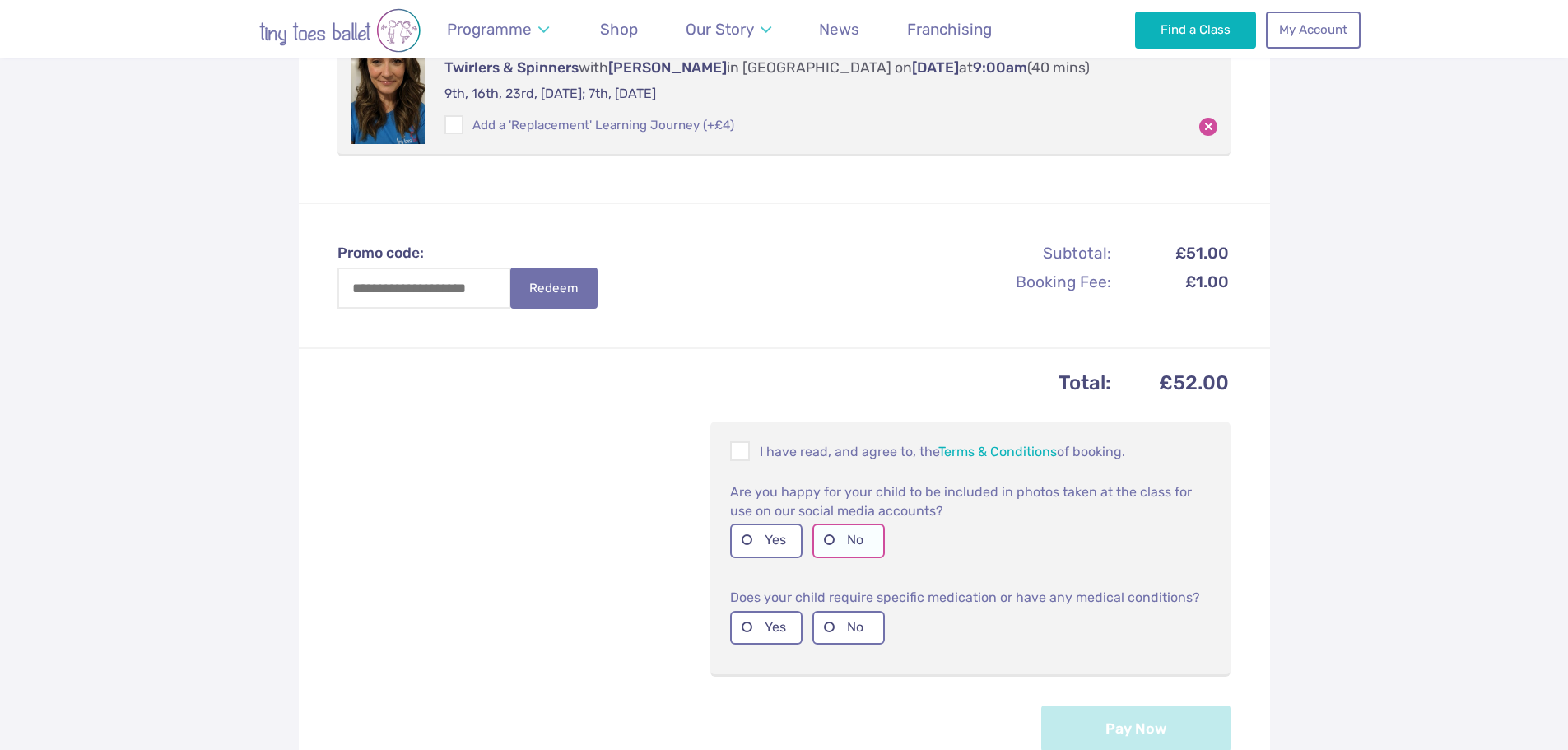
click at [860, 543] on label "No" at bounding box center [849, 541] width 73 height 34
click at [849, 630] on label "No" at bounding box center [849, 628] width 73 height 34
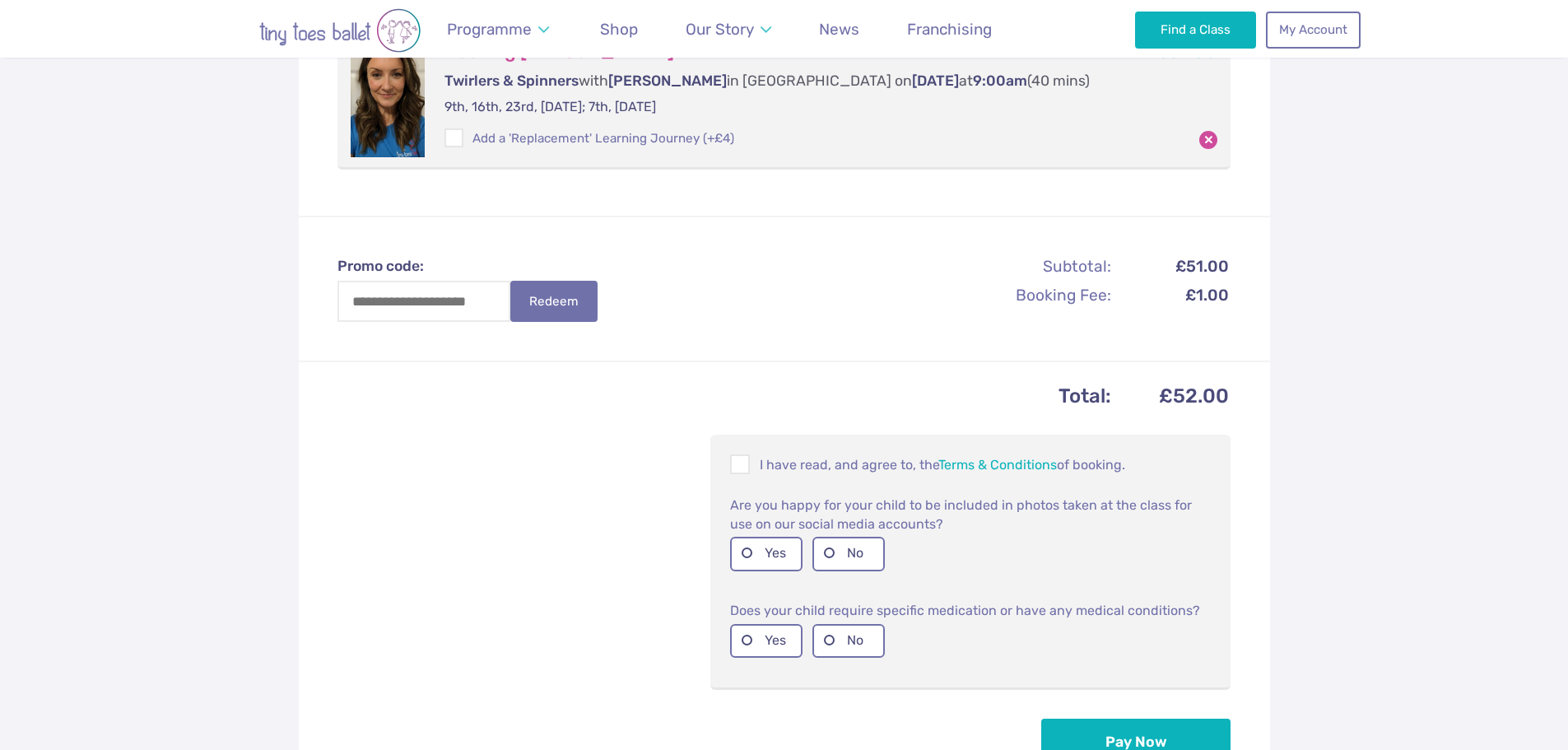
scroll to position [494, 0]
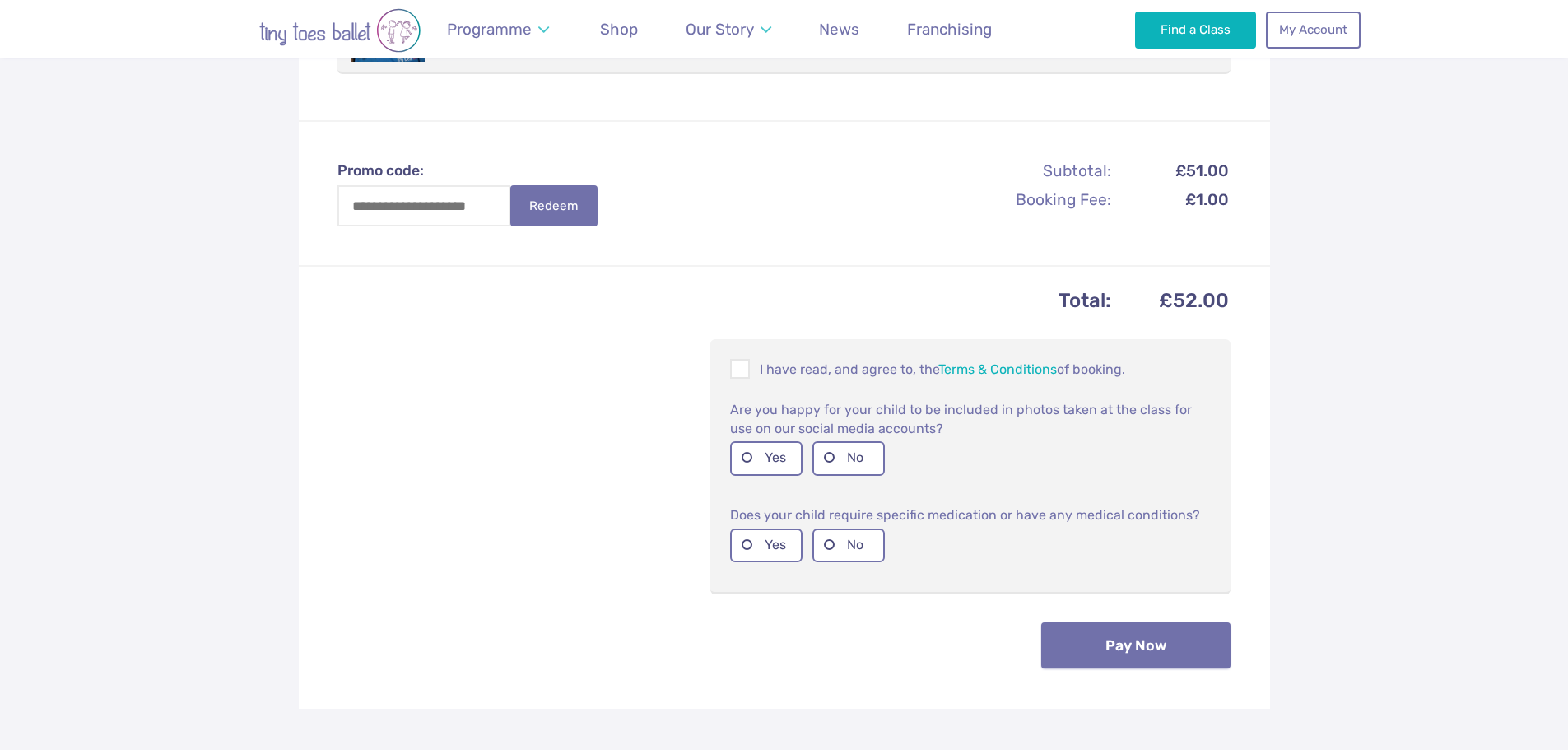
click at [1165, 655] on button "Pay Now" at bounding box center [1136, 645] width 189 height 46
